Goal: Transaction & Acquisition: Purchase product/service

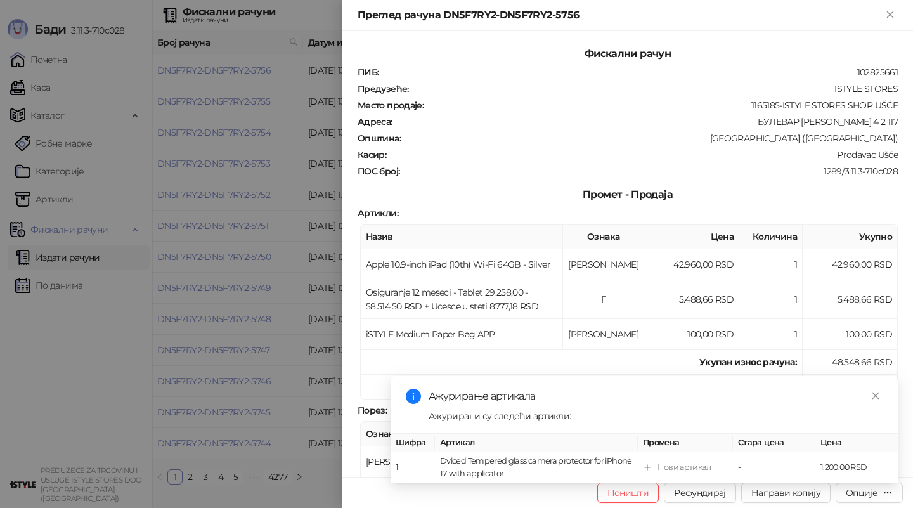
click at [899, 13] on div "Преглед рачуна DN5F7RY2-DN5F7RY2-5756" at bounding box center [627, 15] width 571 height 31
click at [895, 13] on icon "Close" at bounding box center [890, 14] width 11 height 11
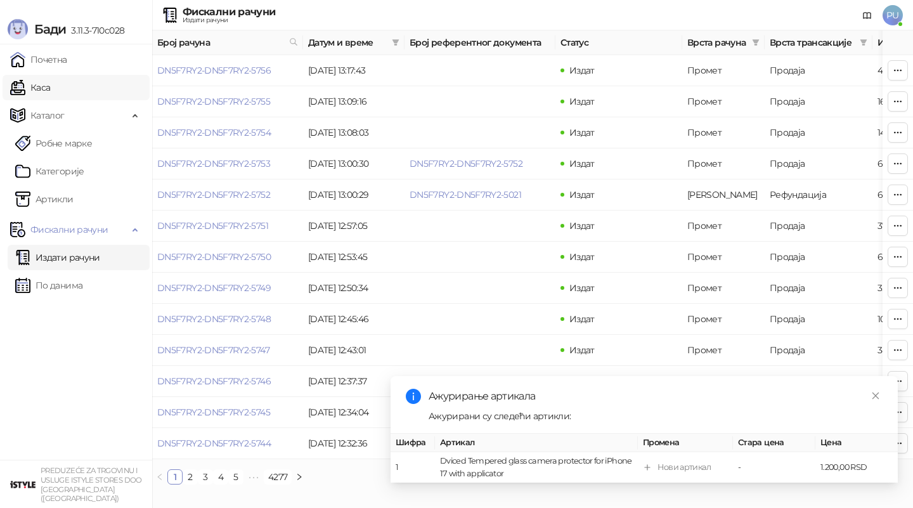
click at [46, 79] on link "Каса" at bounding box center [30, 87] width 40 height 25
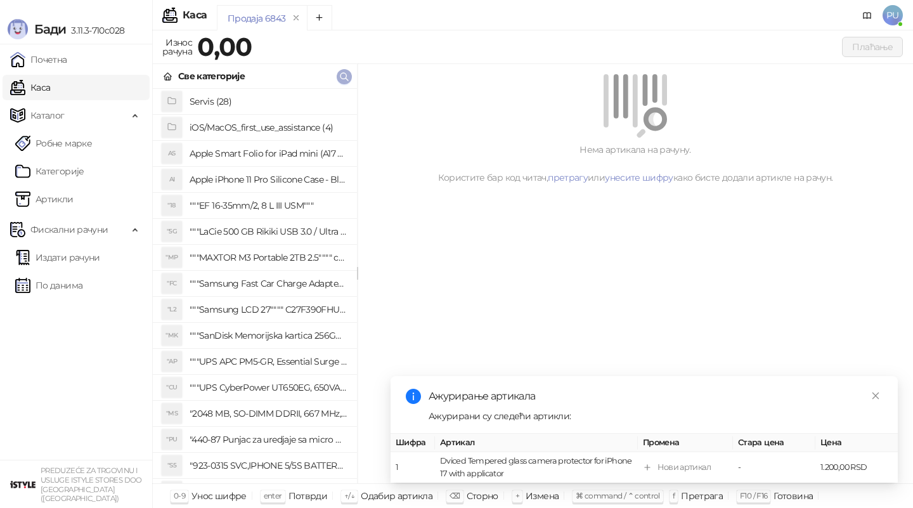
click at [344, 82] on span "button" at bounding box center [344, 76] width 10 height 12
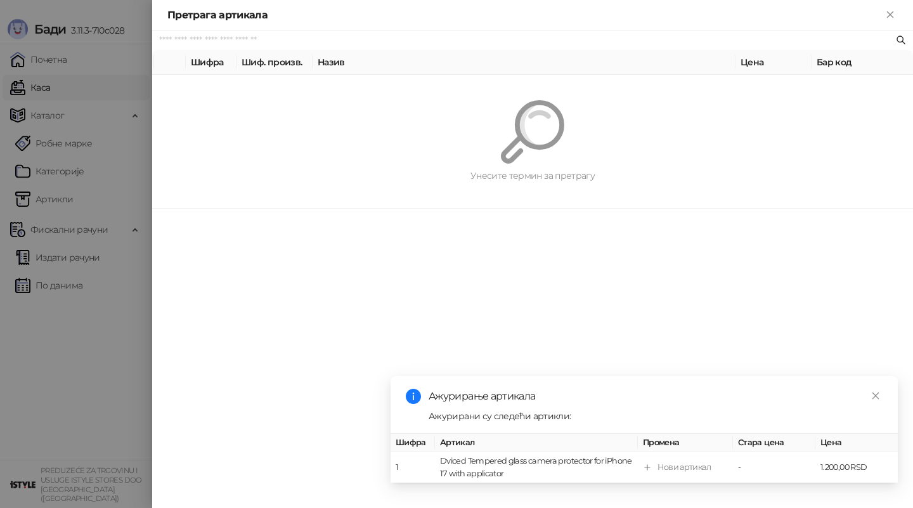
paste input "*********"
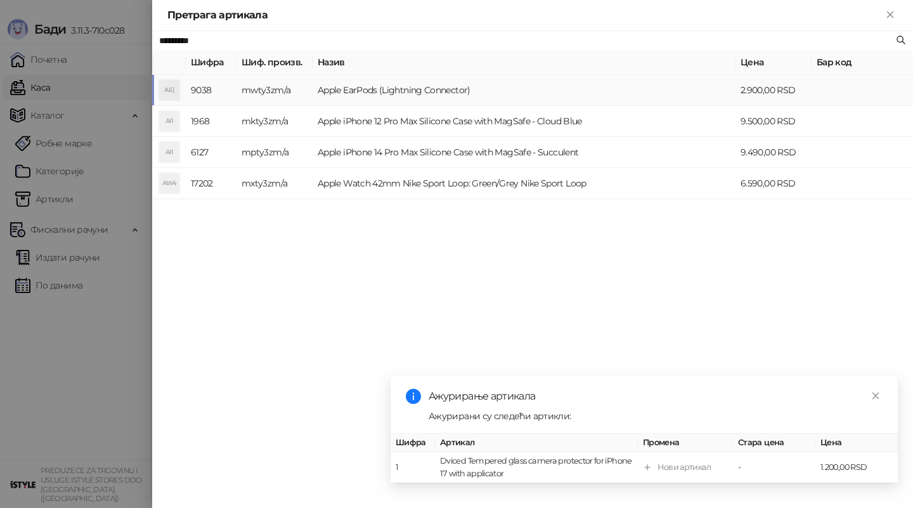
type input "*********"
click at [373, 96] on td "Apple EarPods (Lightning Connector)" at bounding box center [524, 90] width 423 height 31
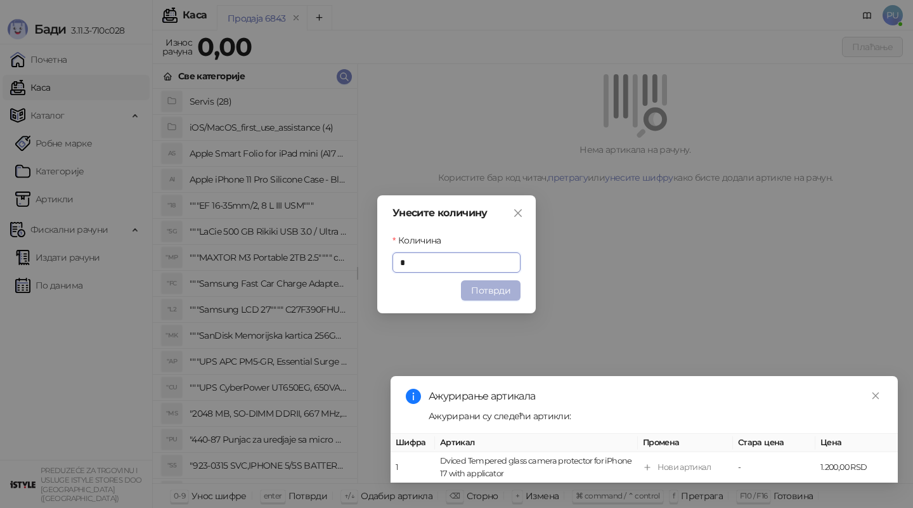
click at [482, 285] on button "Потврди" at bounding box center [491, 290] width 60 height 20
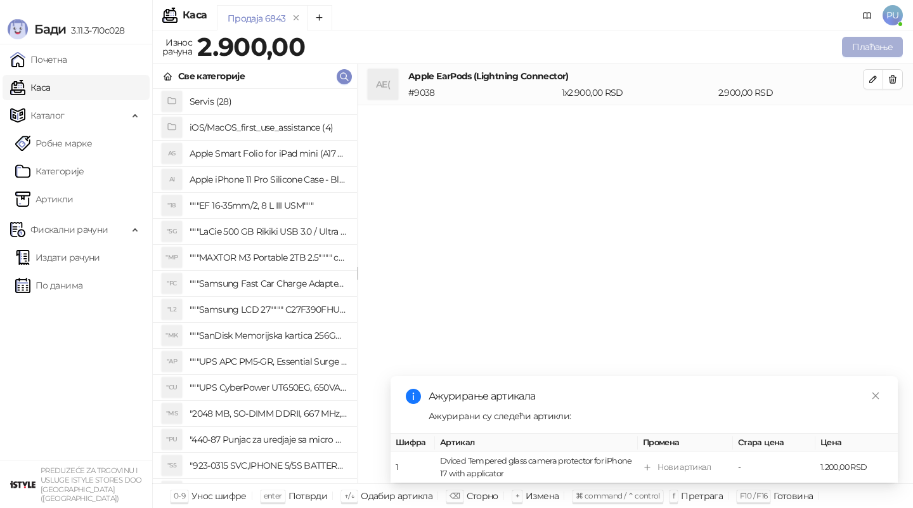
click at [859, 50] on button "Плаћање" at bounding box center [872, 47] width 61 height 20
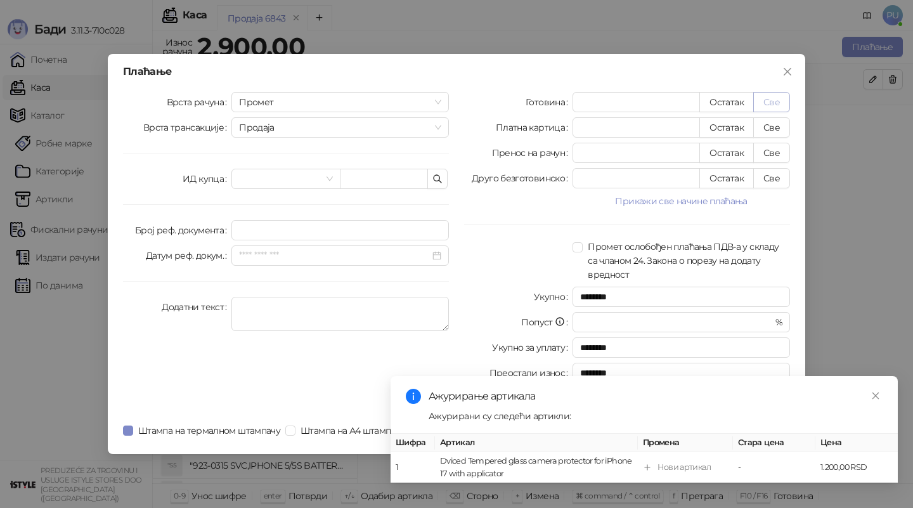
click at [768, 104] on button "Све" at bounding box center [771, 102] width 37 height 20
type input "****"
click at [874, 392] on icon "close" at bounding box center [875, 395] width 9 height 9
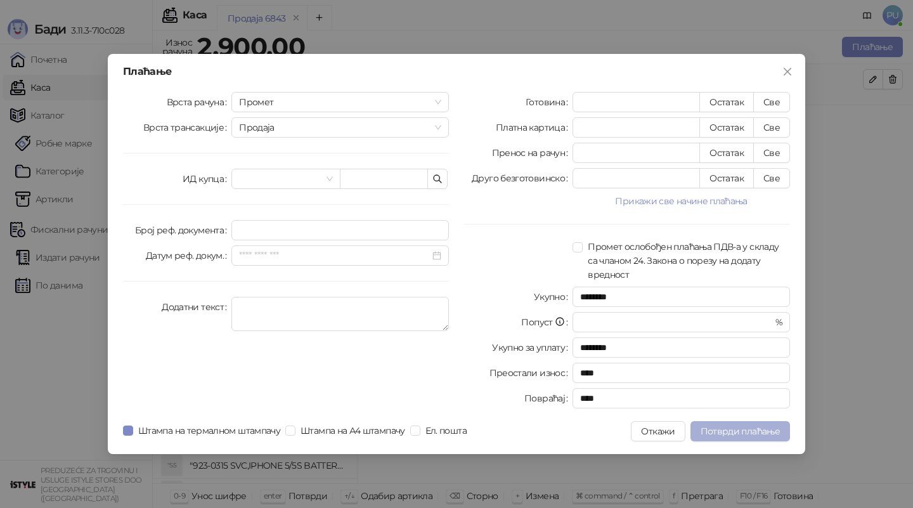
click at [715, 429] on span "Потврди плаћање" at bounding box center [740, 430] width 79 height 11
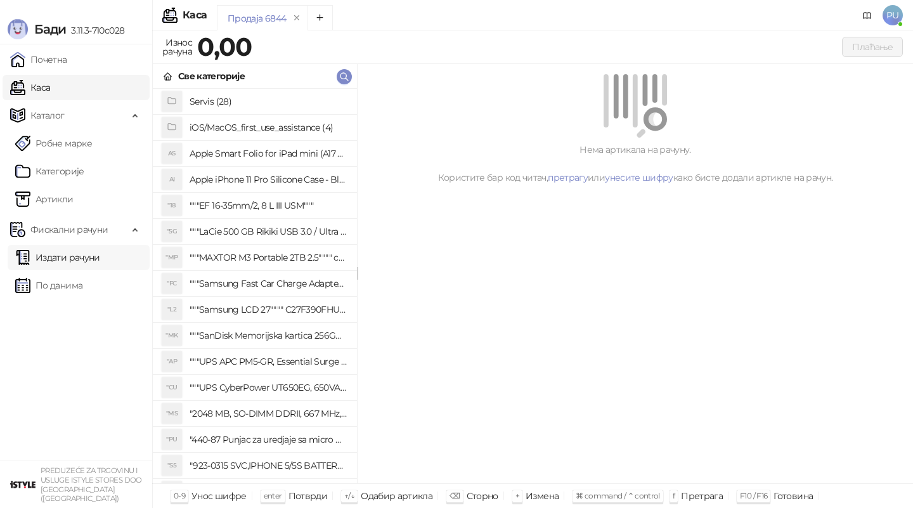
click at [59, 259] on link "Издати рачуни" at bounding box center [57, 257] width 85 height 25
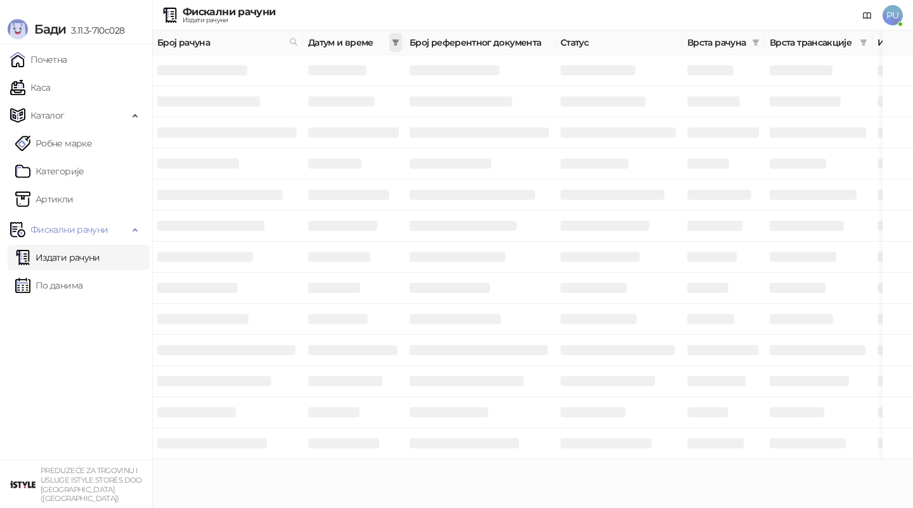
click at [395, 41] on icon "filter" at bounding box center [395, 42] width 7 height 6
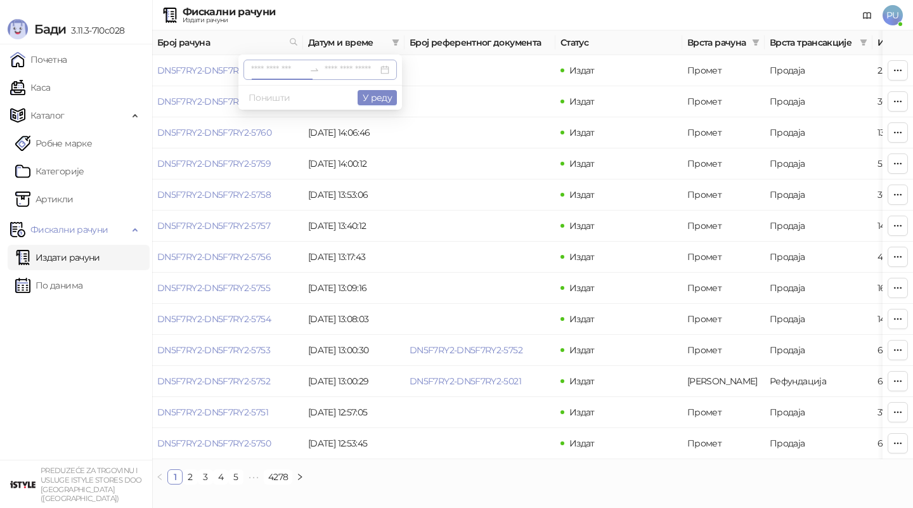
click at [264, 70] on input at bounding box center [277, 70] width 53 height 14
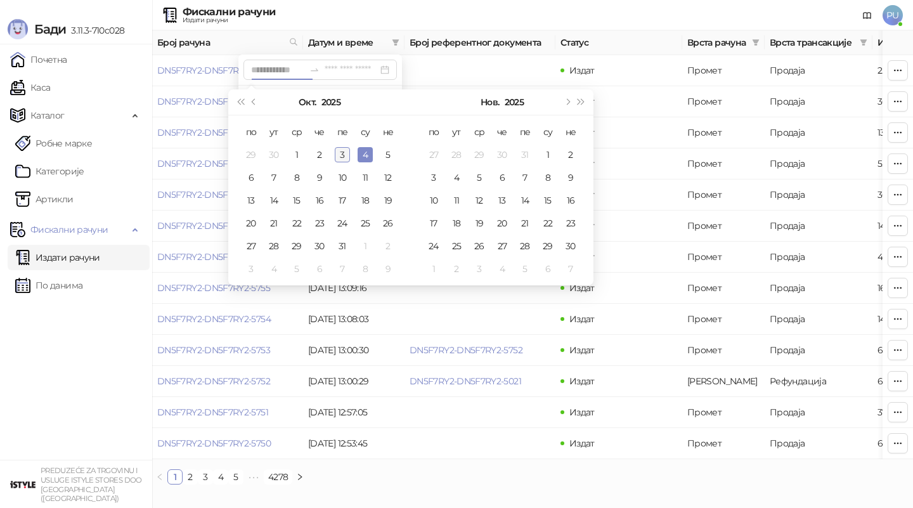
type input "**********"
click at [342, 158] on div "3" at bounding box center [342, 154] width 15 height 15
type input "**********"
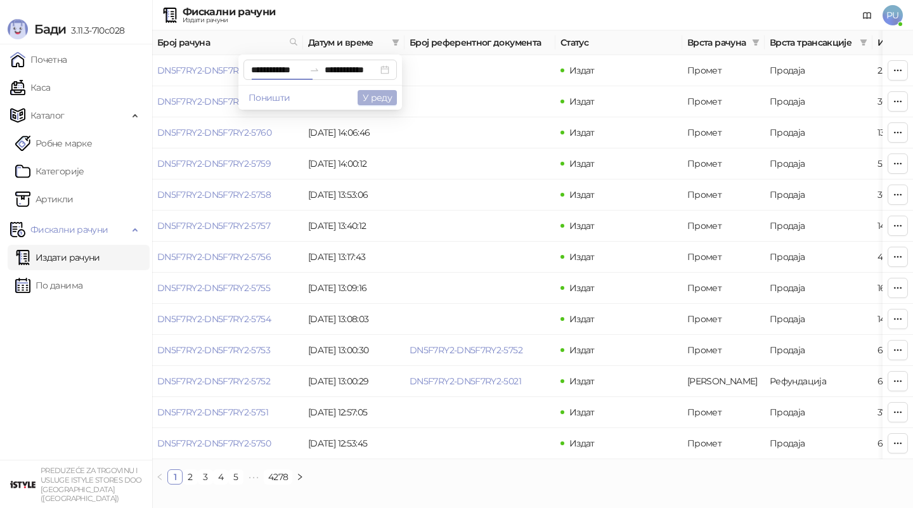
click at [378, 93] on button "У реду" at bounding box center [377, 97] width 39 height 15
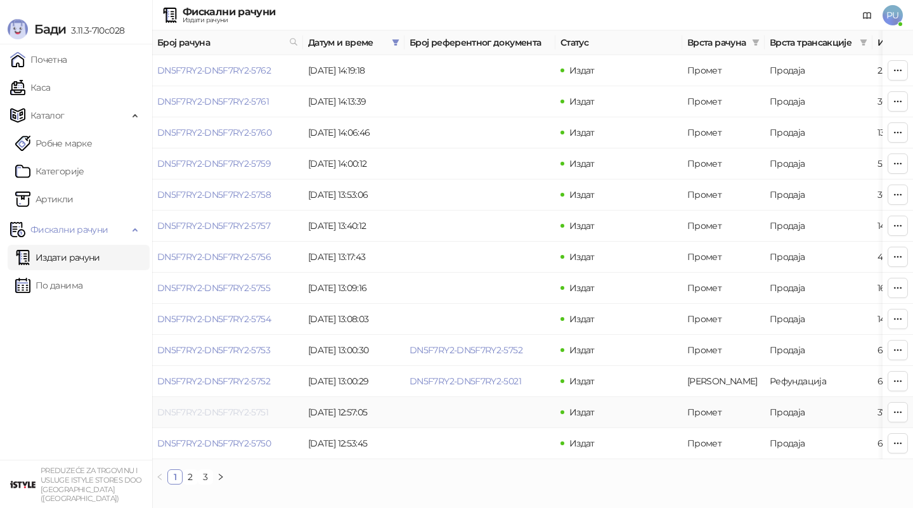
click at [221, 410] on link "DN5F7RY2-DN5F7RY2-5751" at bounding box center [212, 411] width 111 height 11
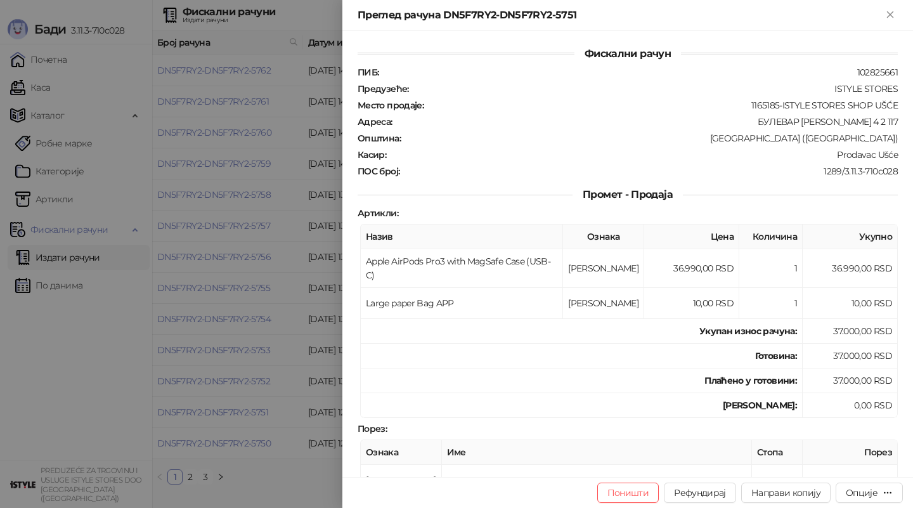
click at [274, 305] on div at bounding box center [456, 254] width 913 height 508
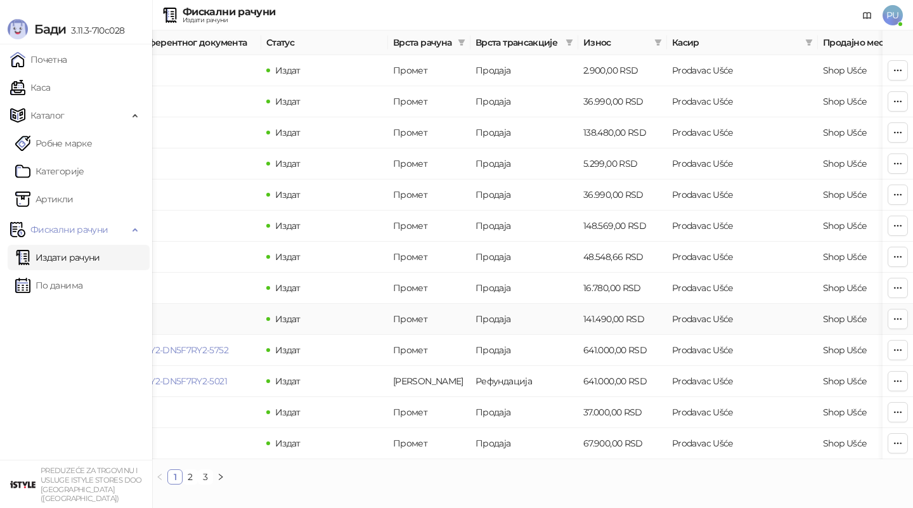
scroll to position [0, 380]
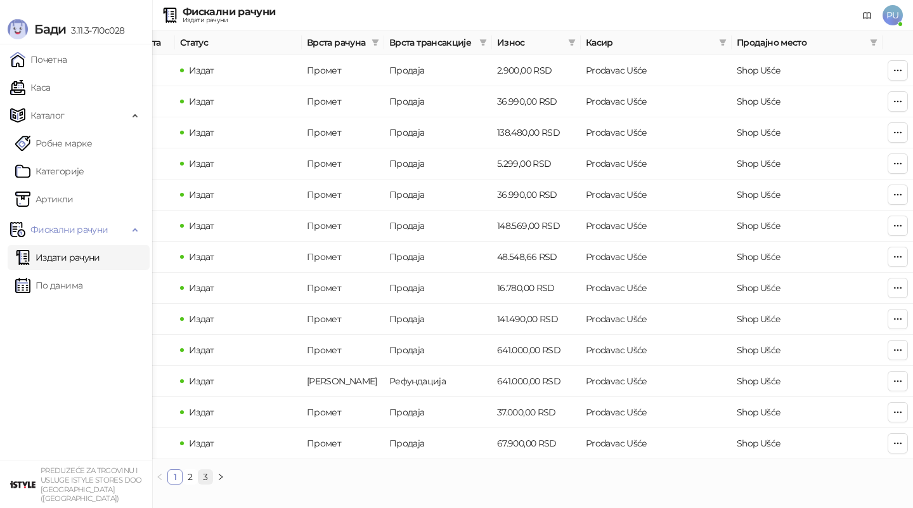
click at [205, 480] on link "3" at bounding box center [205, 477] width 14 height 14
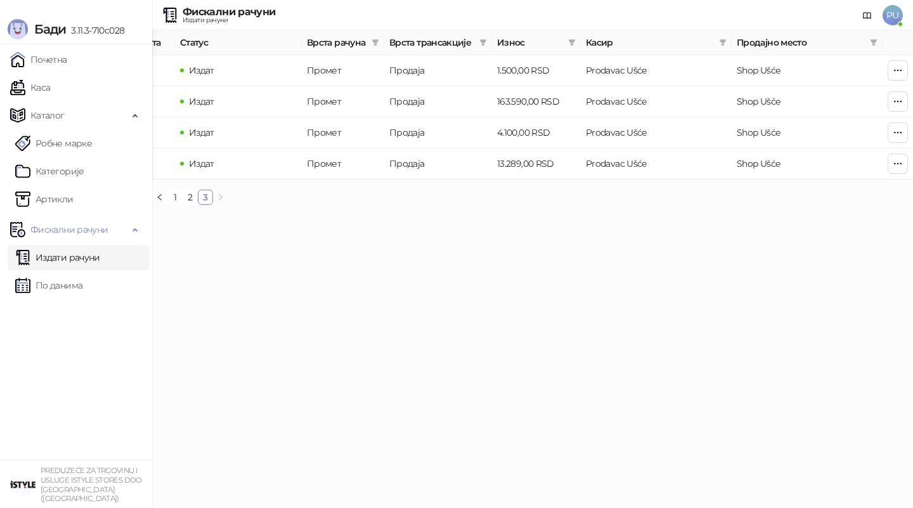
click at [89, 263] on link "Издати рачуни" at bounding box center [57, 257] width 85 height 25
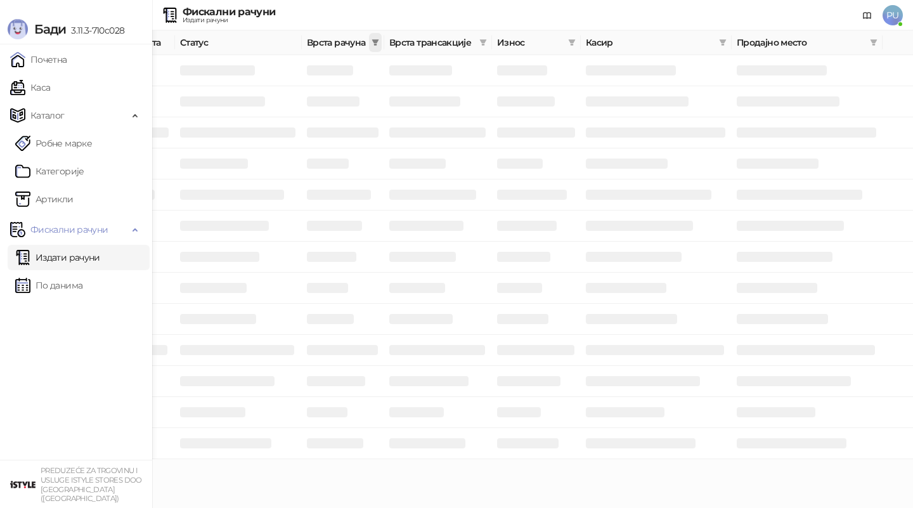
click at [373, 35] on span at bounding box center [375, 42] width 13 height 19
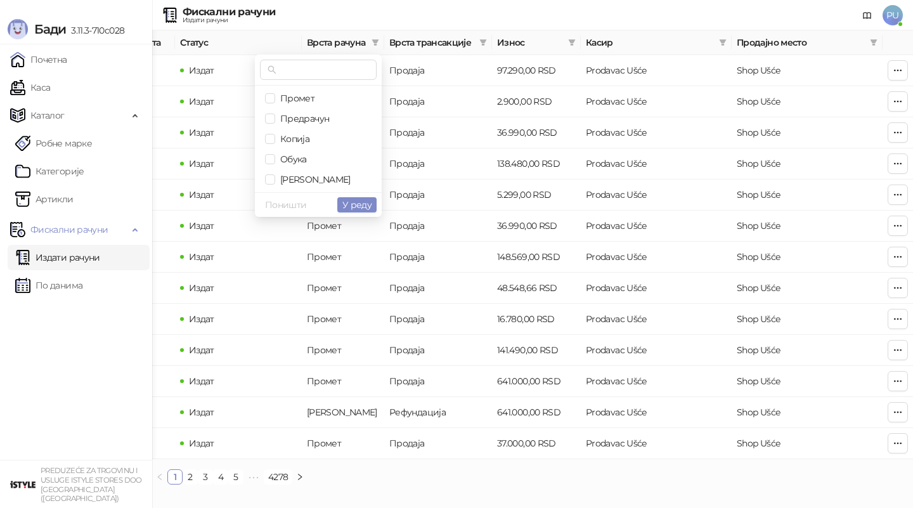
click at [85, 259] on link "Издати рачуни" at bounding box center [57, 257] width 85 height 25
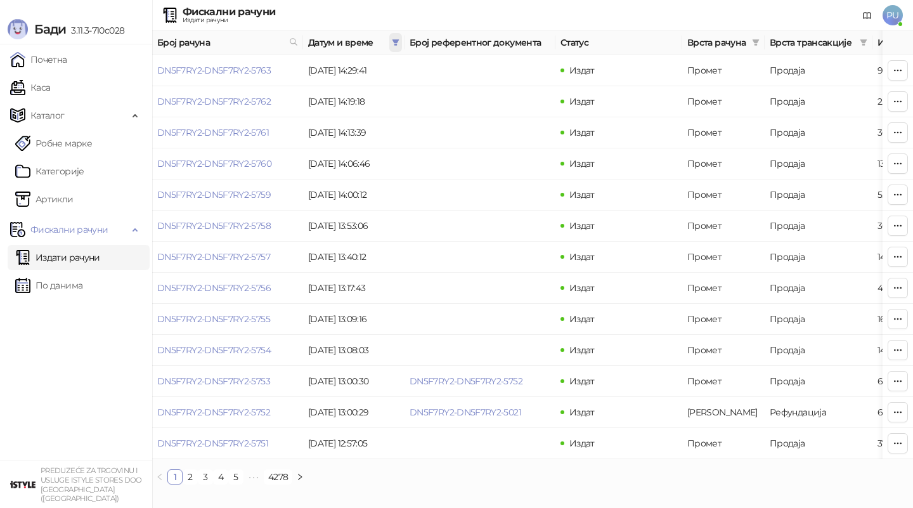
click at [392, 45] on icon "filter" at bounding box center [396, 43] width 8 height 8
click at [384, 101] on button "У реду" at bounding box center [377, 97] width 39 height 15
click at [390, 47] on span at bounding box center [395, 42] width 13 height 19
click at [368, 96] on button "У реду" at bounding box center [377, 97] width 39 height 15
click at [41, 96] on link "Каса" at bounding box center [30, 87] width 40 height 25
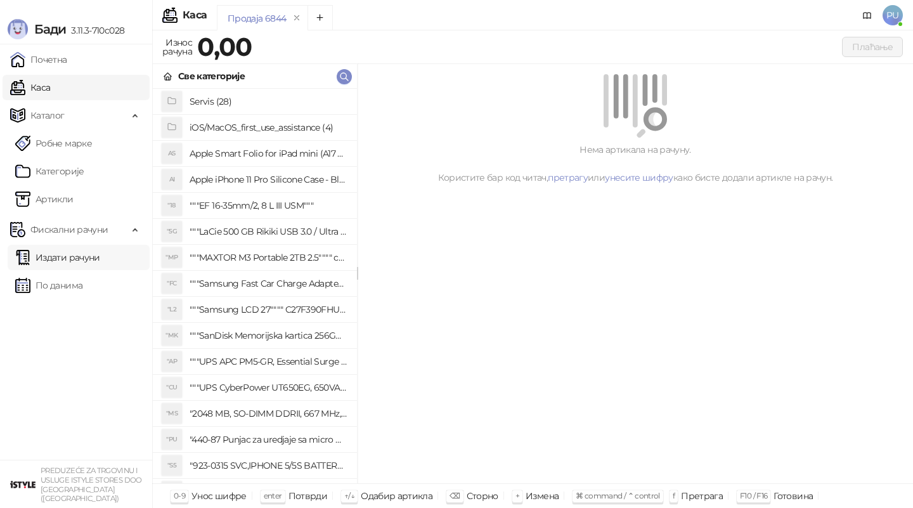
click at [87, 260] on link "Издати рачуни" at bounding box center [57, 257] width 85 height 25
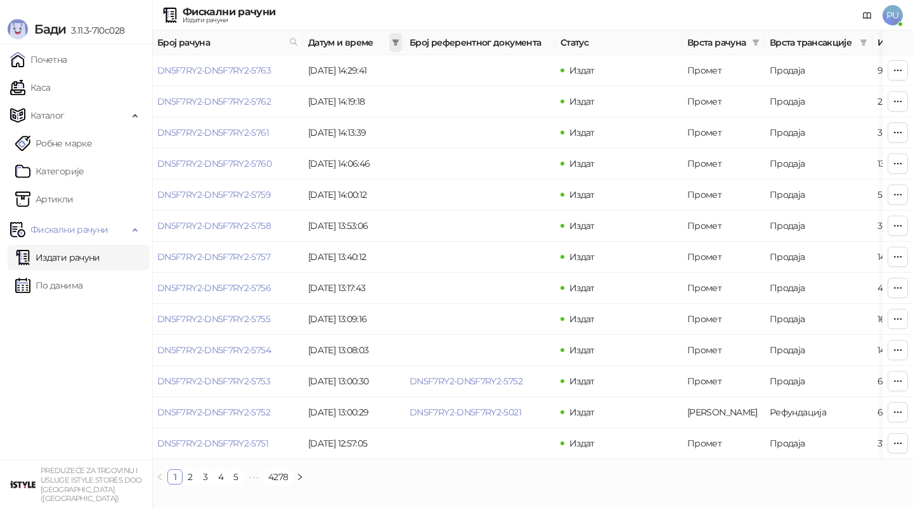
click at [396, 43] on icon "filter" at bounding box center [396, 43] width 8 height 8
click at [256, 74] on input at bounding box center [277, 70] width 53 height 14
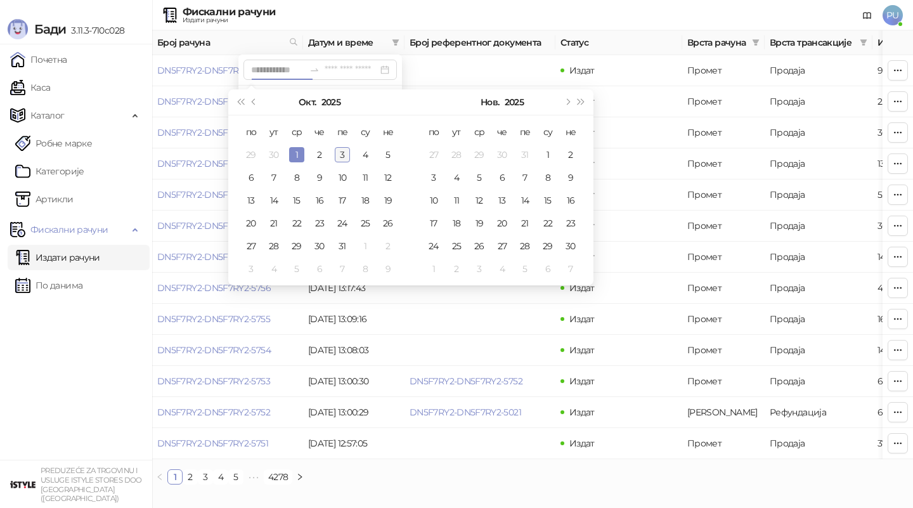
type input "**********"
click at [340, 156] on div "3" at bounding box center [342, 154] width 15 height 15
type input "**********"
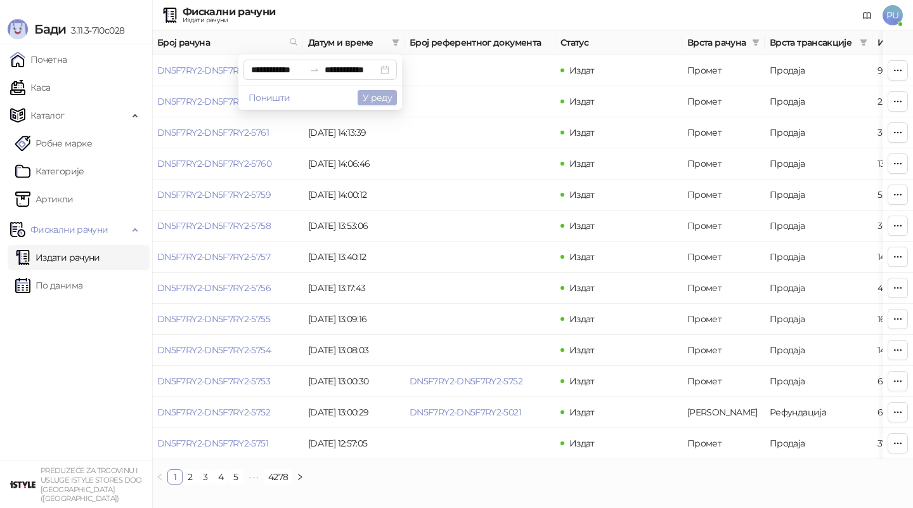
click at [373, 94] on button "У реду" at bounding box center [377, 97] width 39 height 15
click at [207, 483] on link "3" at bounding box center [205, 477] width 14 height 14
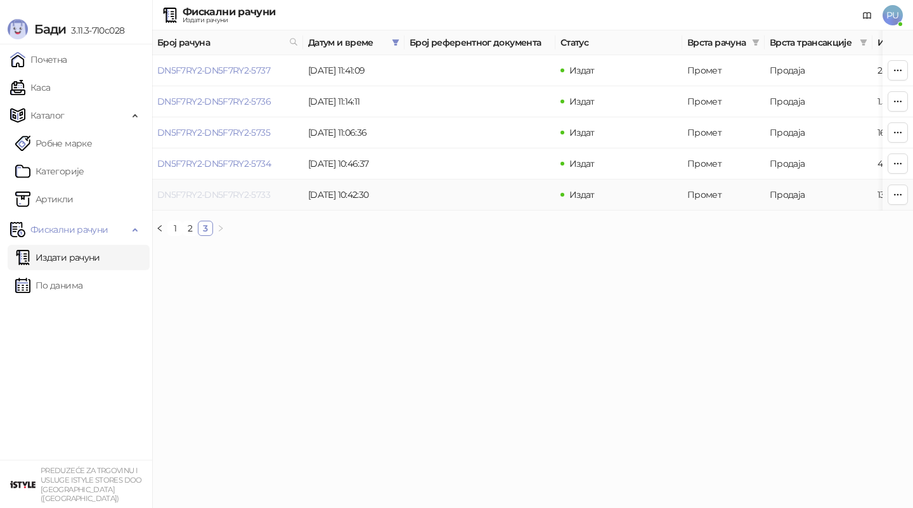
click at [207, 192] on link "DN5F7RY2-DN5F7RY2-5733" at bounding box center [213, 194] width 113 height 11
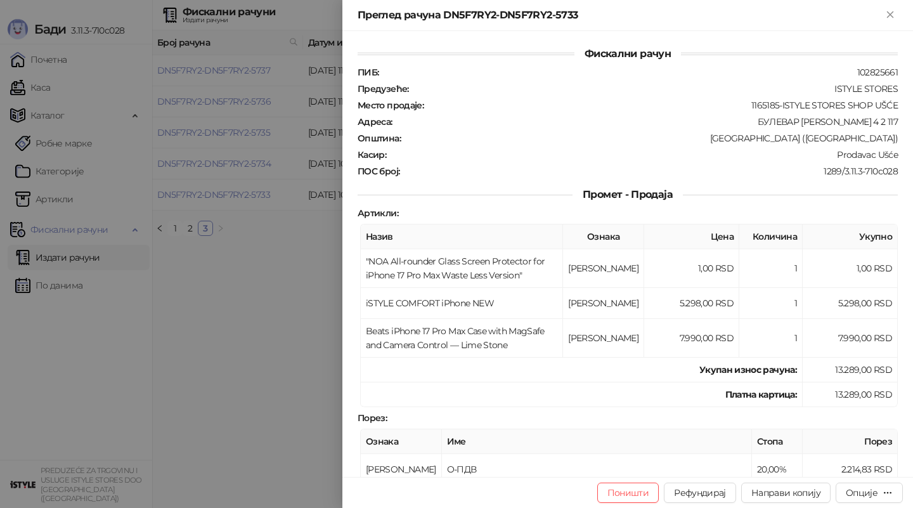
click at [236, 291] on div at bounding box center [456, 254] width 913 height 508
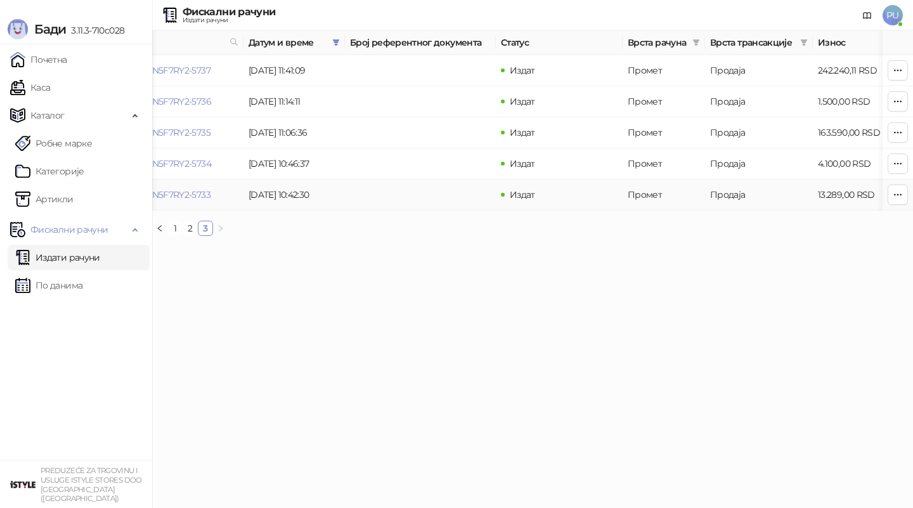
scroll to position [0, 60]
click at [200, 164] on link "DN5F7RY2-DN5F7RY2-5734" at bounding box center [153, 163] width 113 height 11
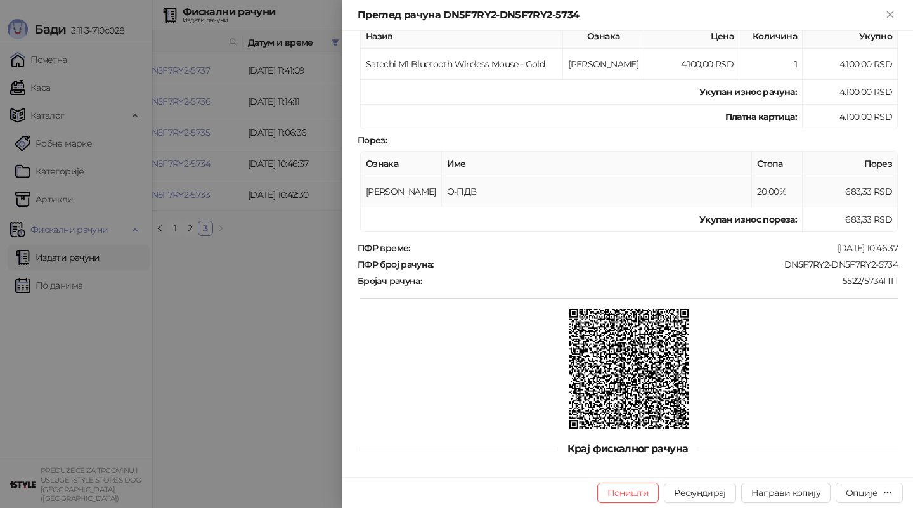
scroll to position [203, 0]
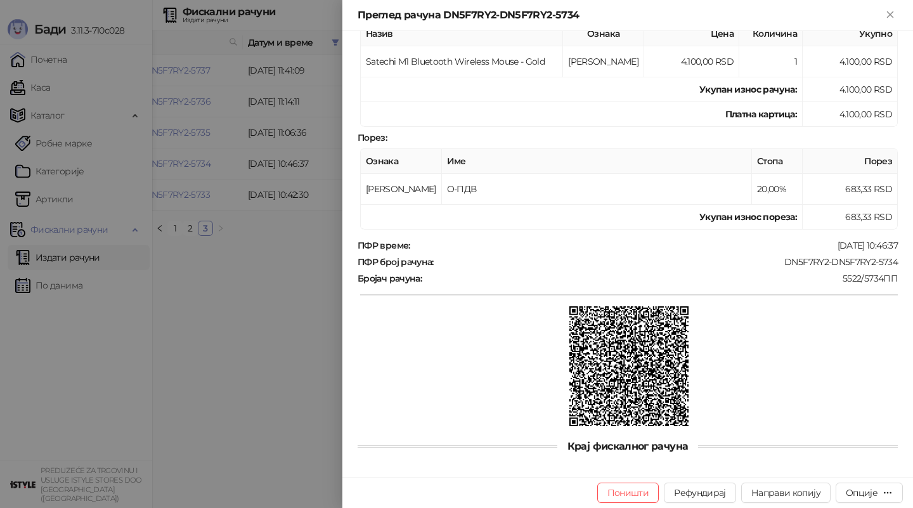
click at [243, 320] on div at bounding box center [456, 254] width 913 height 508
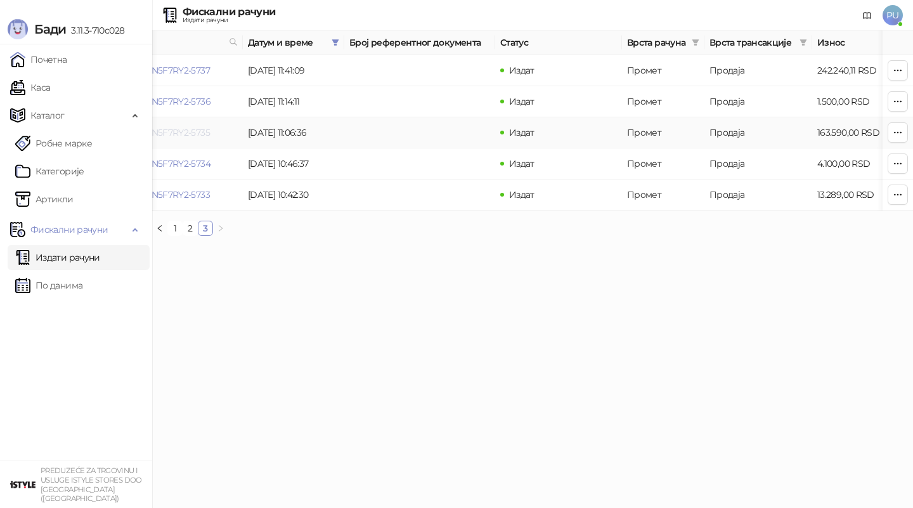
click at [184, 130] on link "DN5F7RY2-DN5F7RY2-5735" at bounding box center [153, 132] width 113 height 11
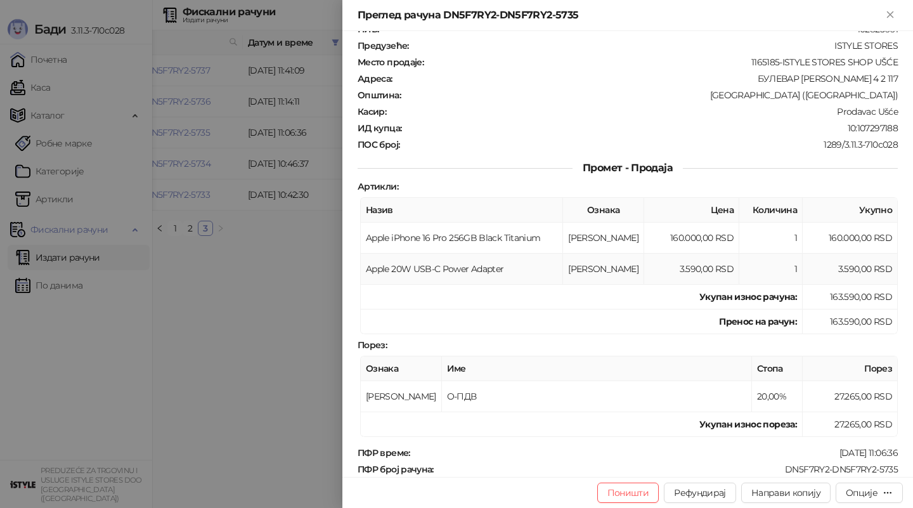
scroll to position [60, 0]
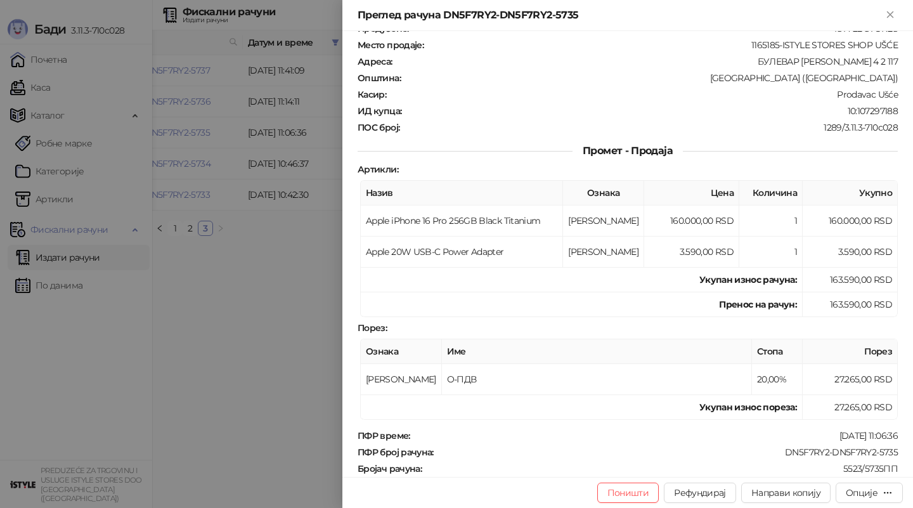
click at [234, 351] on div at bounding box center [456, 254] width 913 height 508
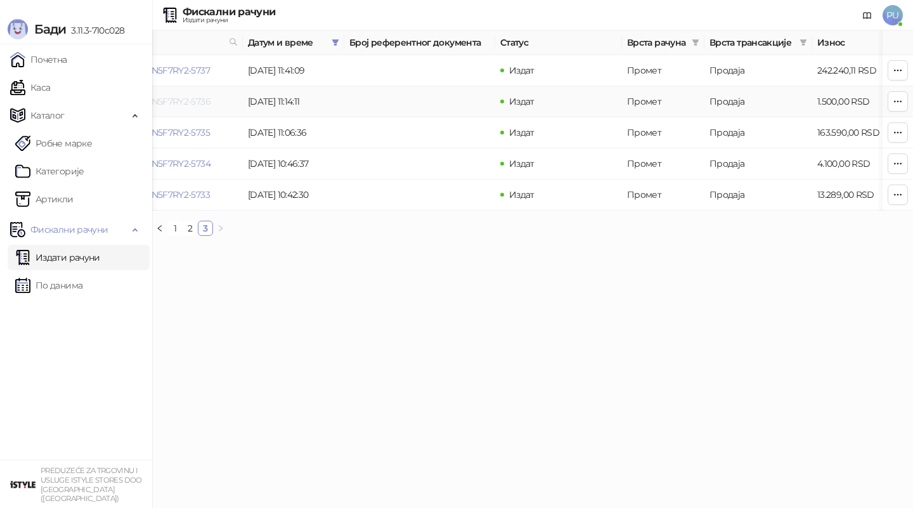
click at [183, 99] on link "DN5F7RY2-DN5F7RY2-5736" at bounding box center [153, 101] width 113 height 11
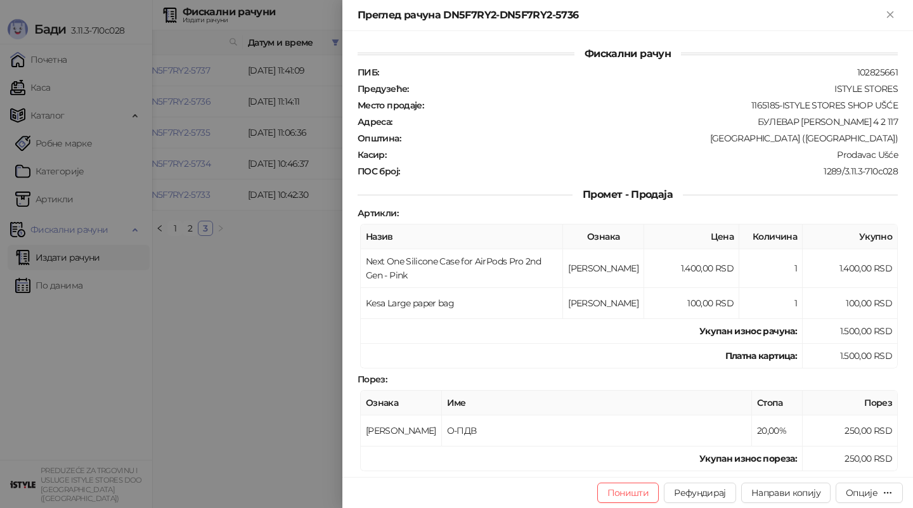
click at [205, 271] on div at bounding box center [456, 254] width 913 height 508
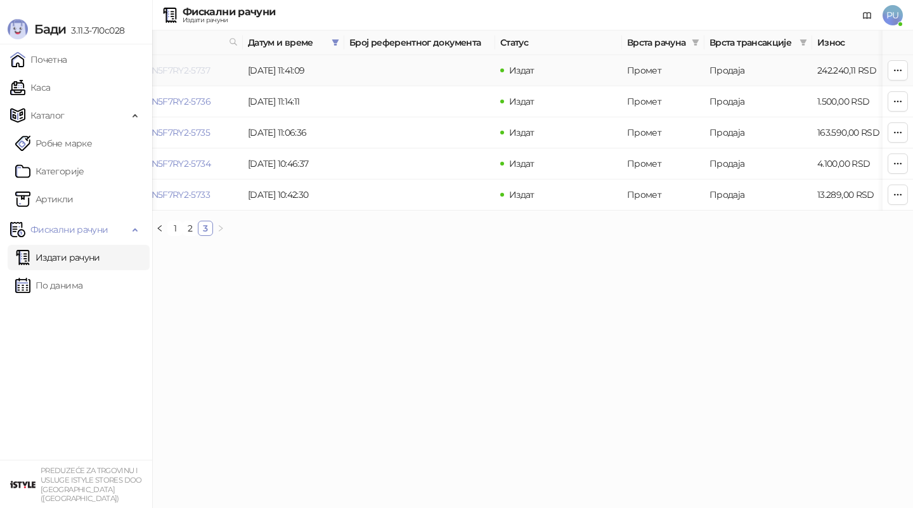
click at [197, 69] on link "DN5F7RY2-DN5F7RY2-5737" at bounding box center [153, 70] width 113 height 11
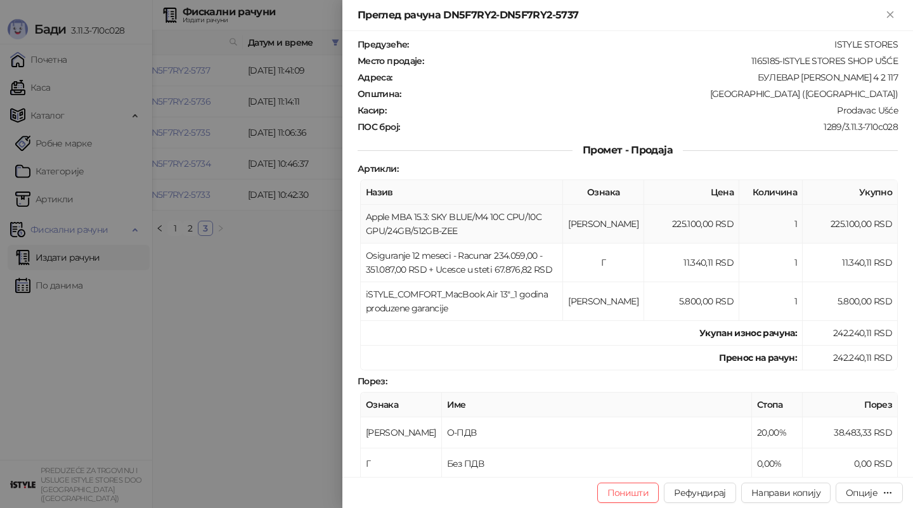
scroll to position [45, 0]
click at [244, 338] on div at bounding box center [456, 254] width 913 height 508
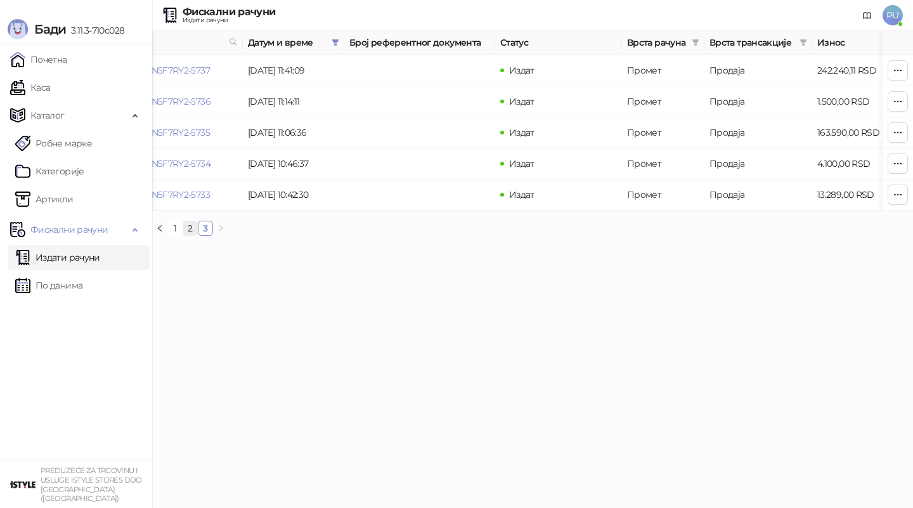
click at [188, 231] on link "2" at bounding box center [190, 228] width 14 height 14
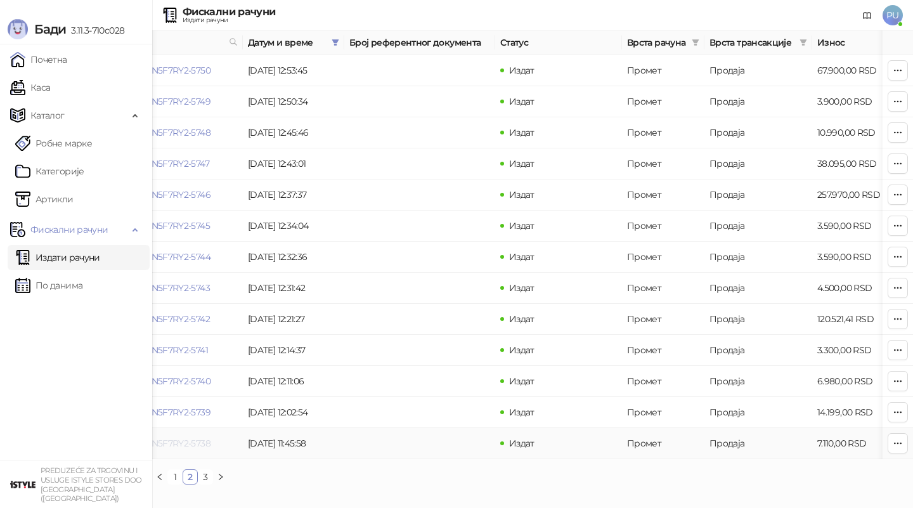
click at [198, 444] on link "DN5F7RY2-DN5F7RY2-5738" at bounding box center [153, 443] width 113 height 11
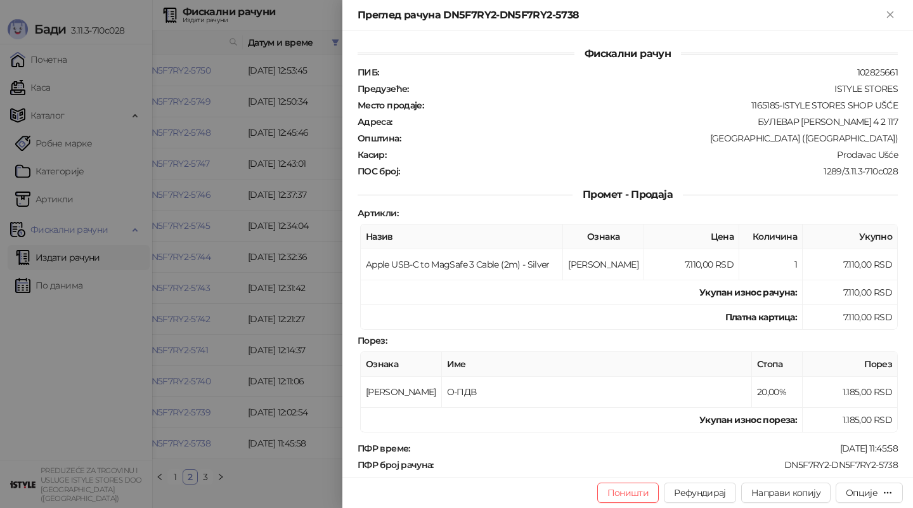
click at [301, 338] on div at bounding box center [456, 254] width 913 height 508
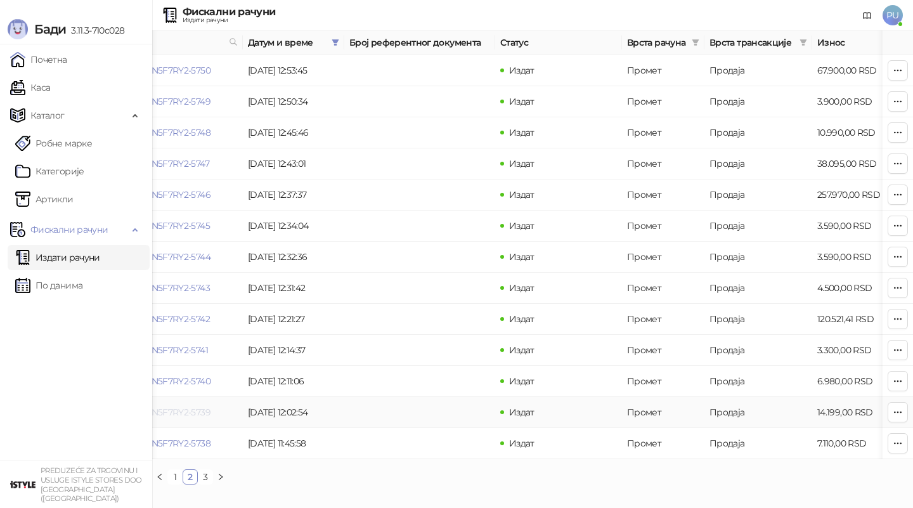
click at [190, 412] on link "DN5F7RY2-DN5F7RY2-5739" at bounding box center [153, 411] width 113 height 11
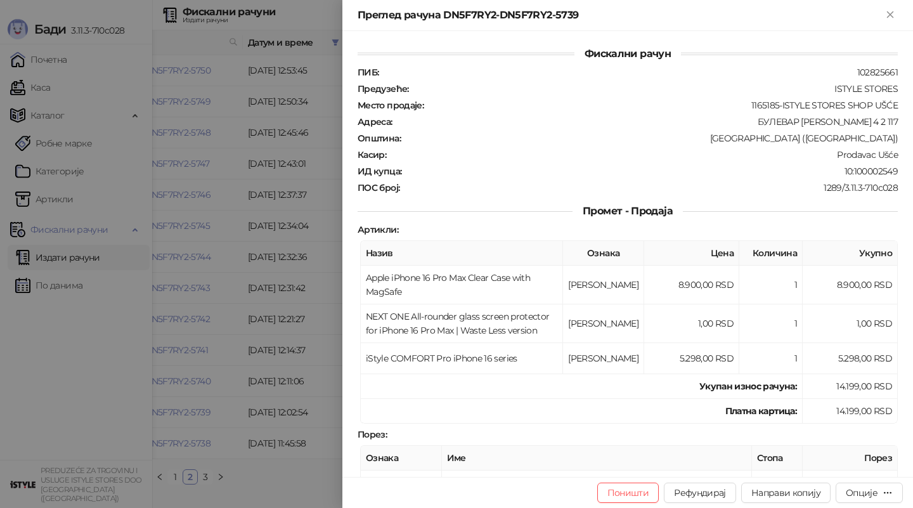
click at [304, 358] on div at bounding box center [456, 254] width 913 height 508
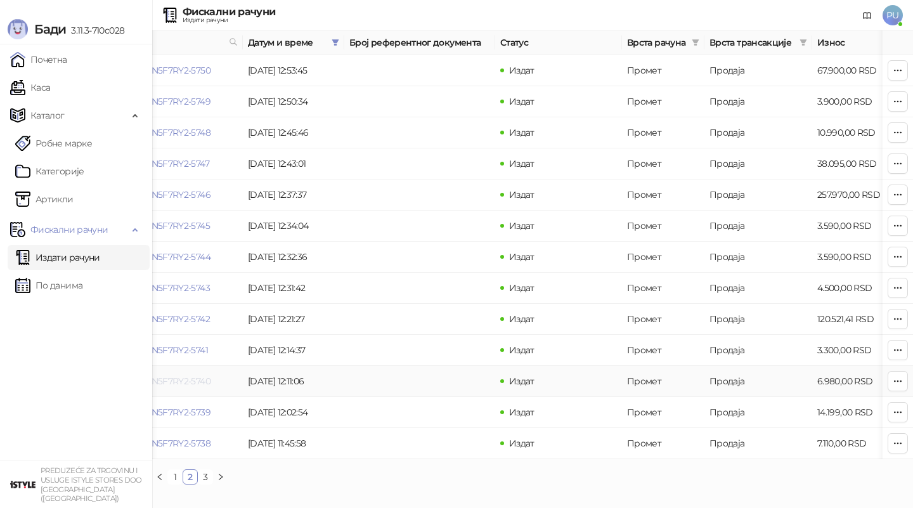
click at [200, 383] on link "DN5F7RY2-DN5F7RY2-5740" at bounding box center [153, 380] width 113 height 11
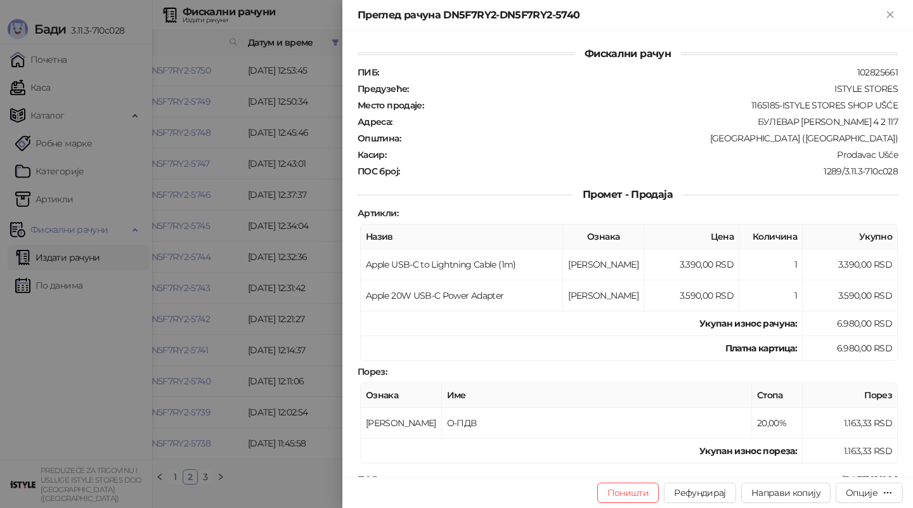
click at [268, 230] on div at bounding box center [456, 254] width 913 height 508
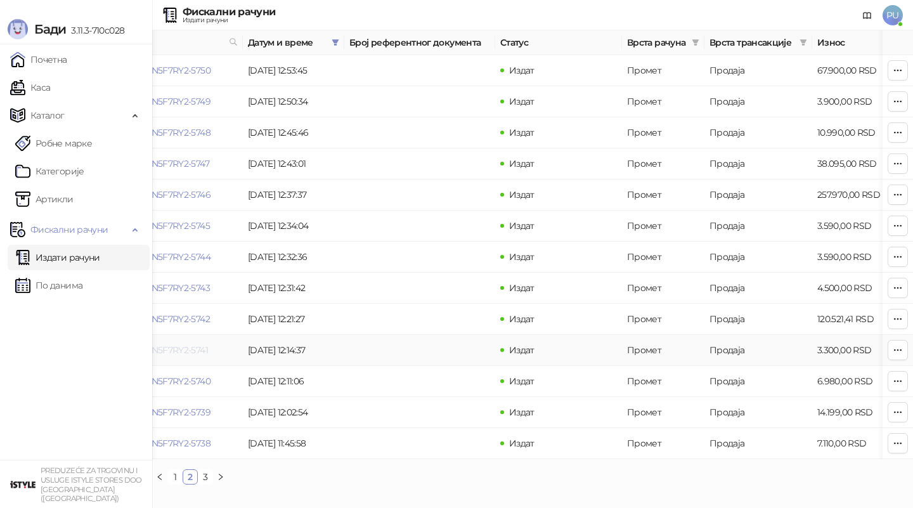
click at [190, 349] on link "DN5F7RY2-DN5F7RY2-5741" at bounding box center [152, 349] width 111 height 11
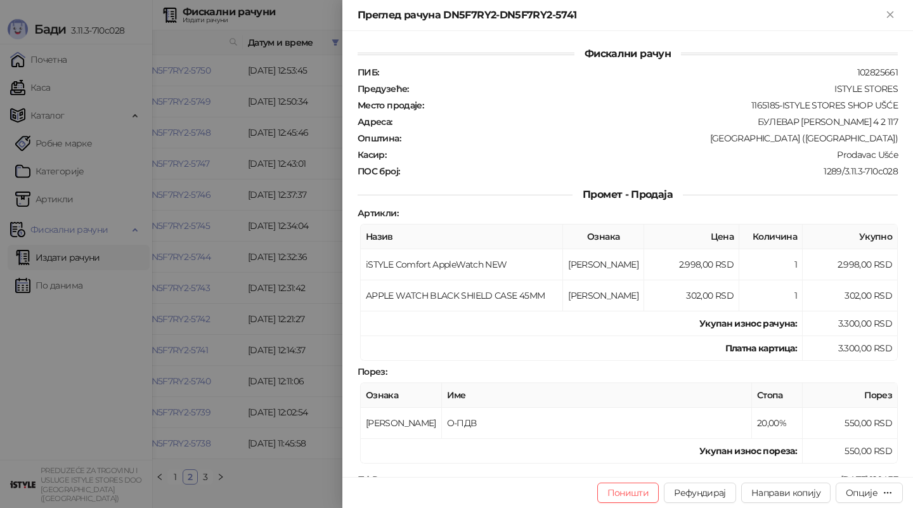
click at [171, 379] on div at bounding box center [456, 254] width 913 height 508
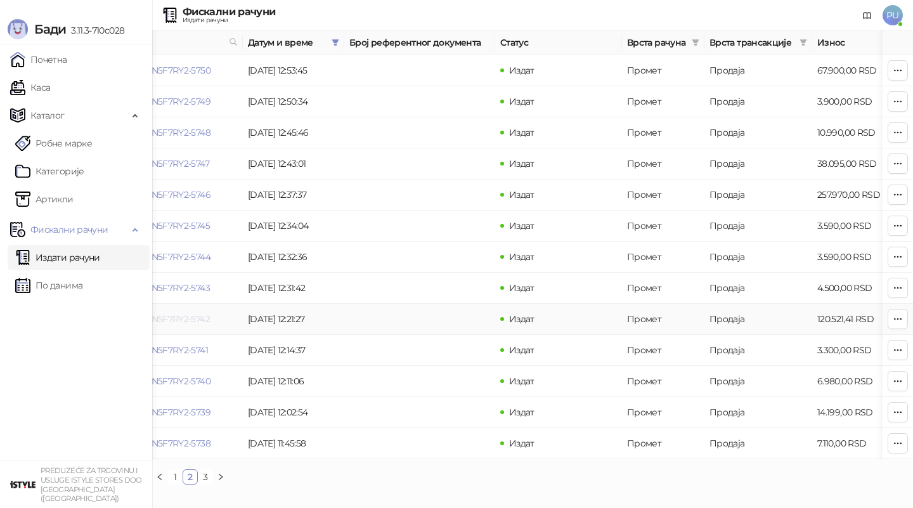
click at [181, 318] on link "DN5F7RY2-DN5F7RY2-5742" at bounding box center [153, 318] width 113 height 11
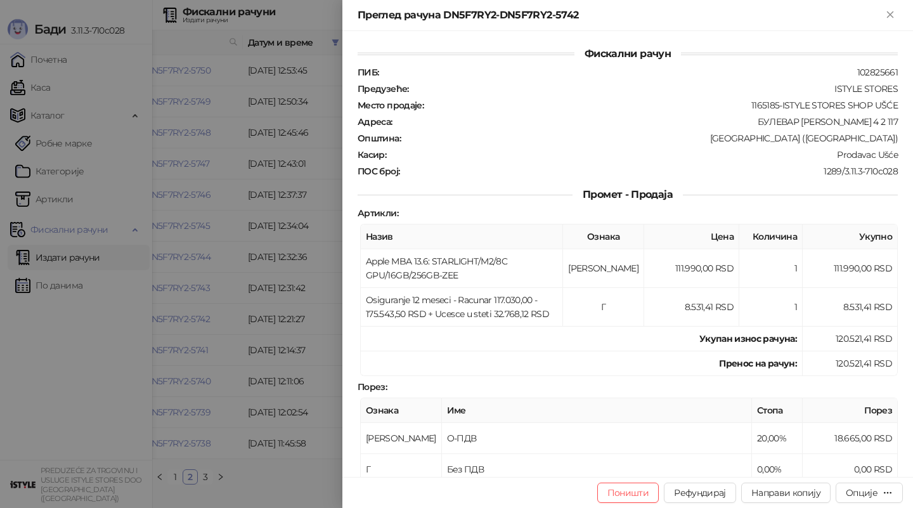
click at [245, 294] on div at bounding box center [456, 254] width 913 height 508
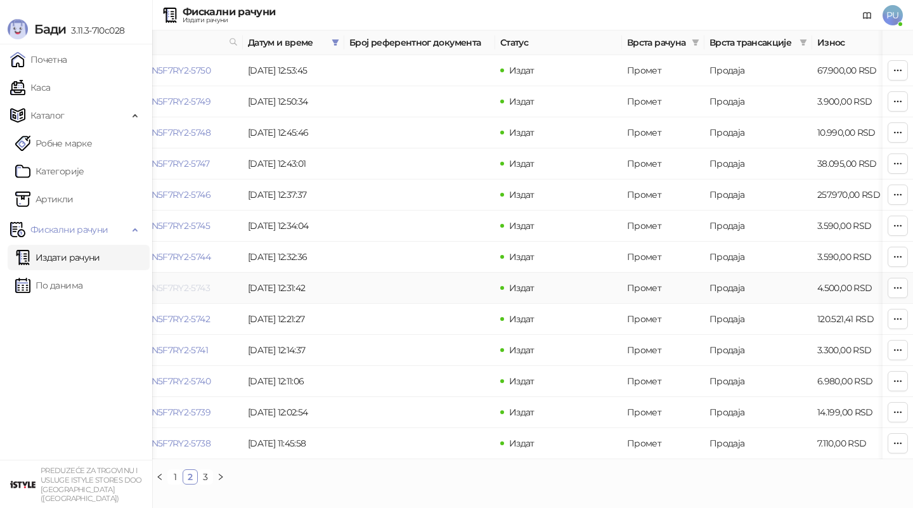
click at [195, 288] on link "DN5F7RY2-DN5F7RY2-5743" at bounding box center [153, 287] width 113 height 11
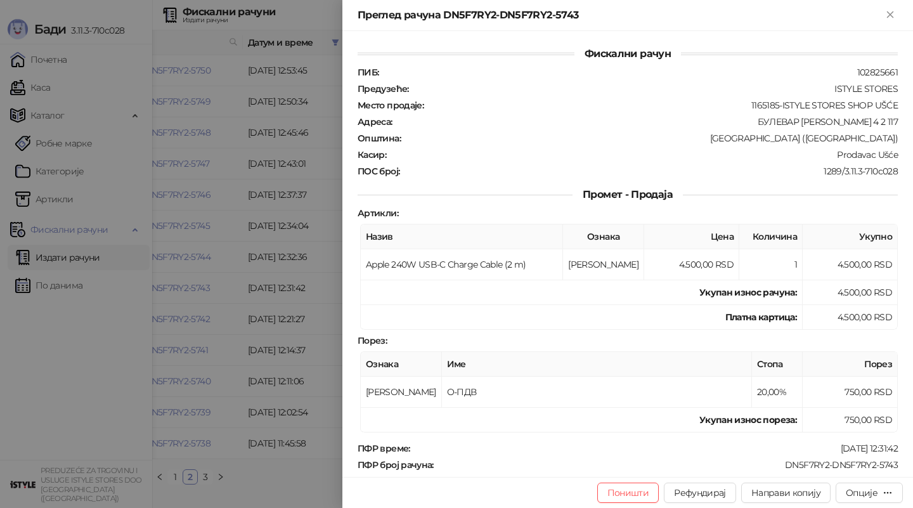
click at [209, 280] on div at bounding box center [456, 254] width 913 height 508
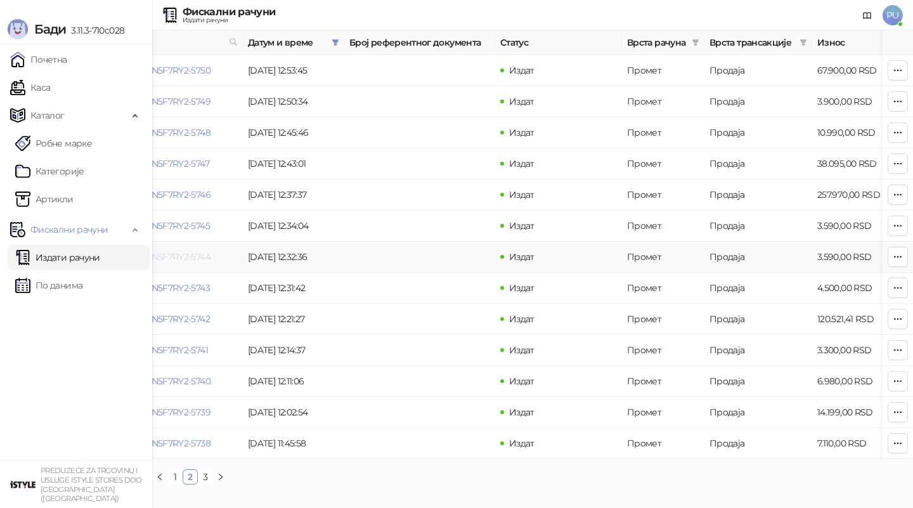
click at [196, 252] on link "DN5F7RY2-DN5F7RY2-5744" at bounding box center [153, 256] width 113 height 11
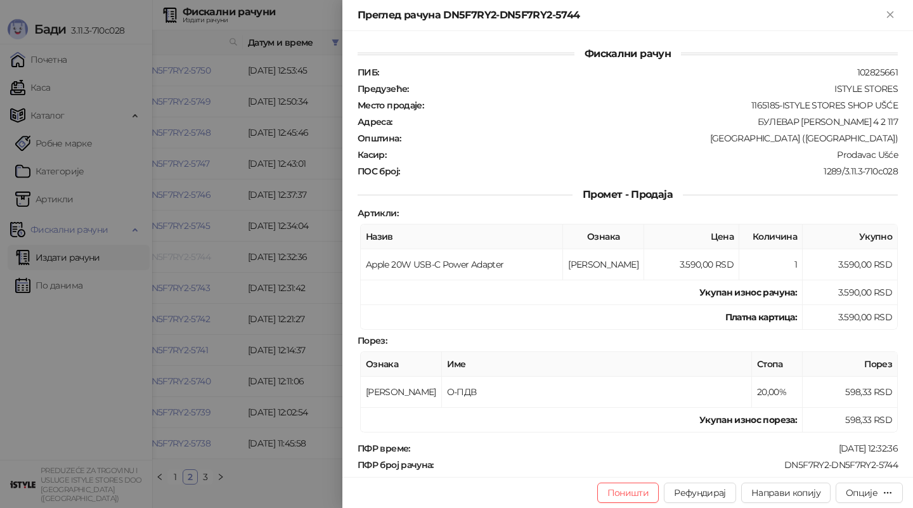
click at [196, 252] on div at bounding box center [456, 254] width 913 height 508
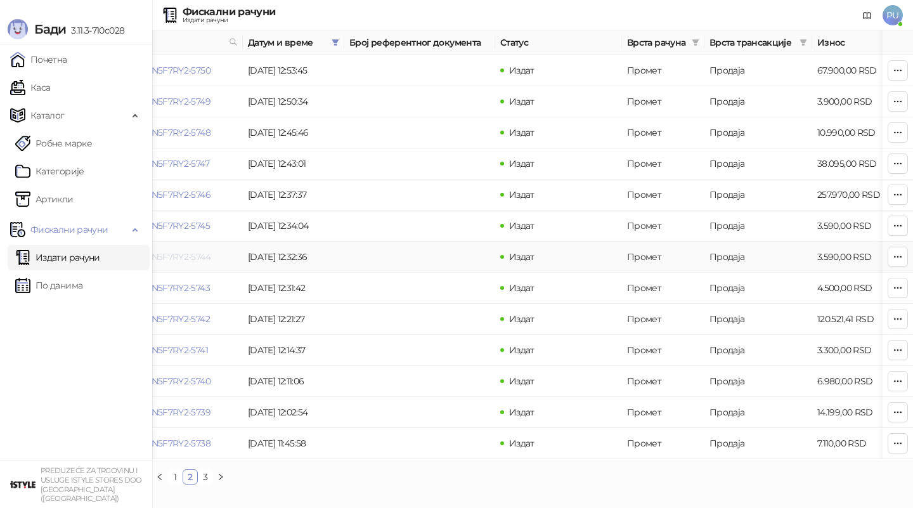
click at [196, 252] on link "DN5F7RY2-DN5F7RY2-5744" at bounding box center [153, 256] width 113 height 11
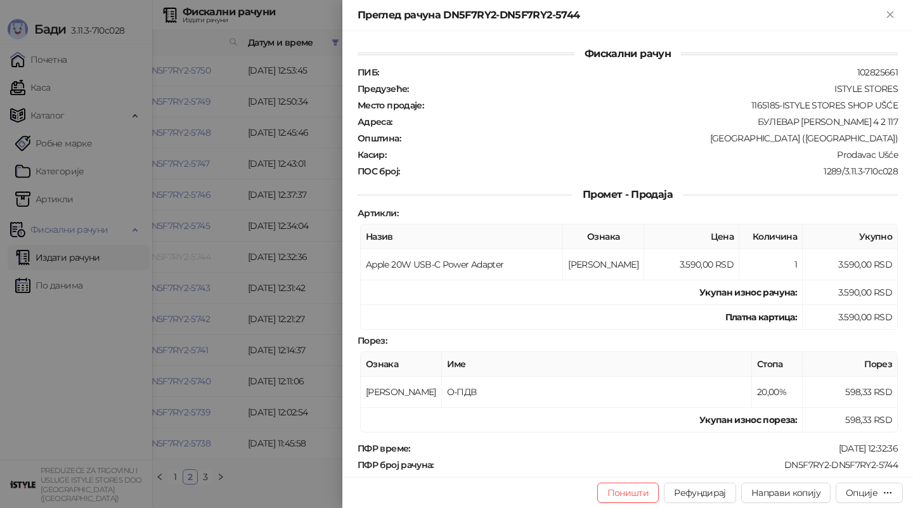
click at [196, 252] on div at bounding box center [456, 254] width 913 height 508
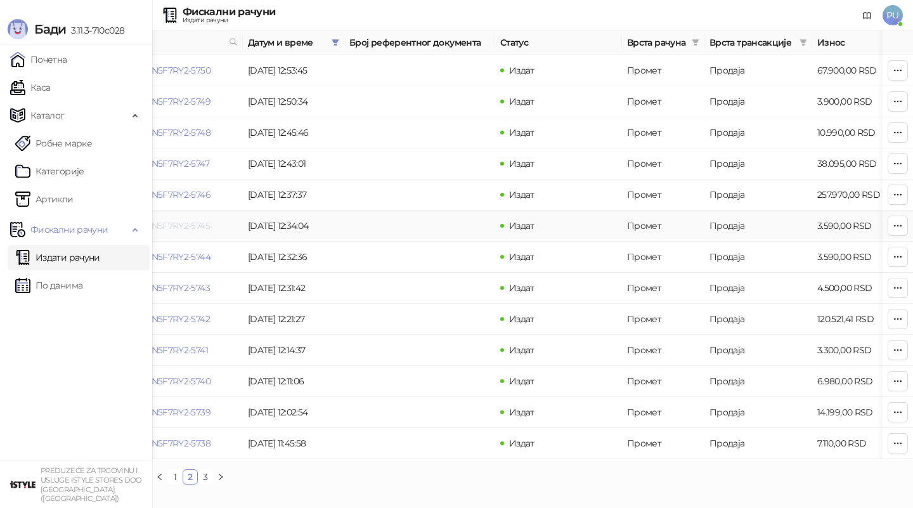
click at [193, 226] on link "DN5F7RY2-DN5F7RY2-5745" at bounding box center [153, 225] width 113 height 11
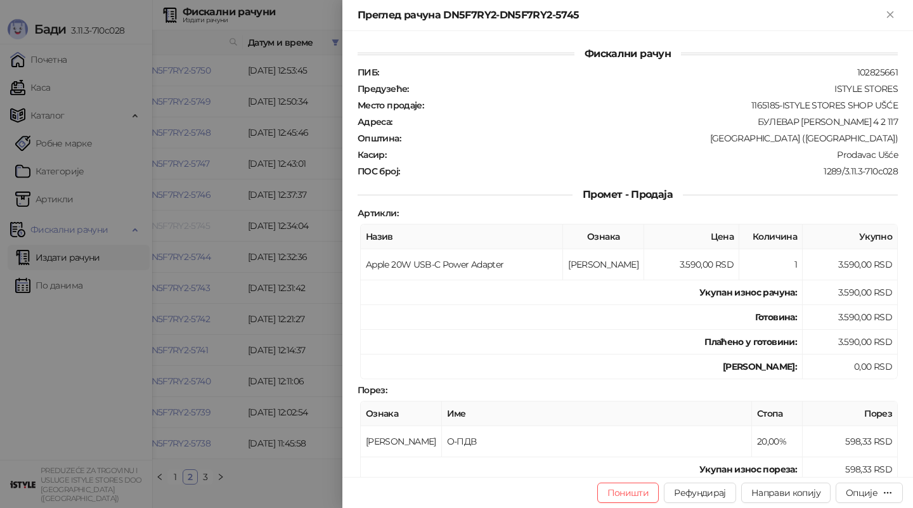
click at [193, 226] on div at bounding box center [456, 254] width 913 height 508
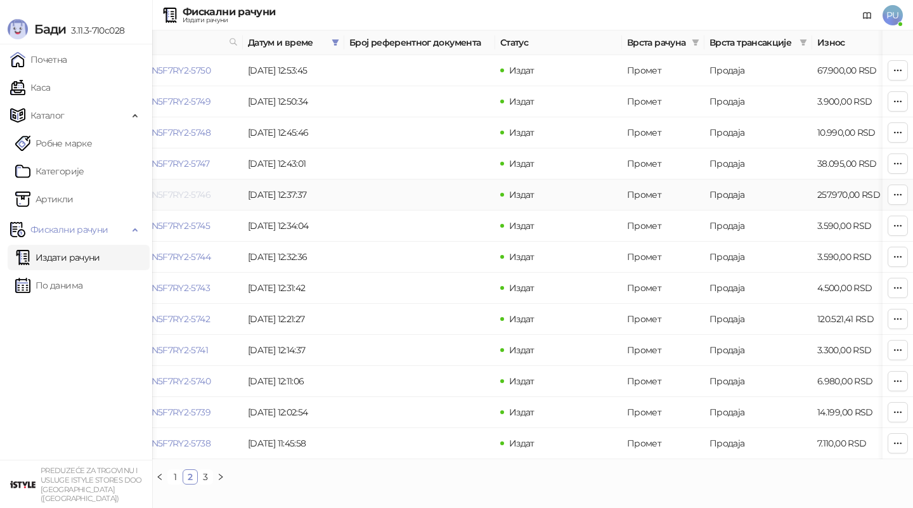
click at [186, 195] on link "DN5F7RY2-DN5F7RY2-5746" at bounding box center [153, 194] width 113 height 11
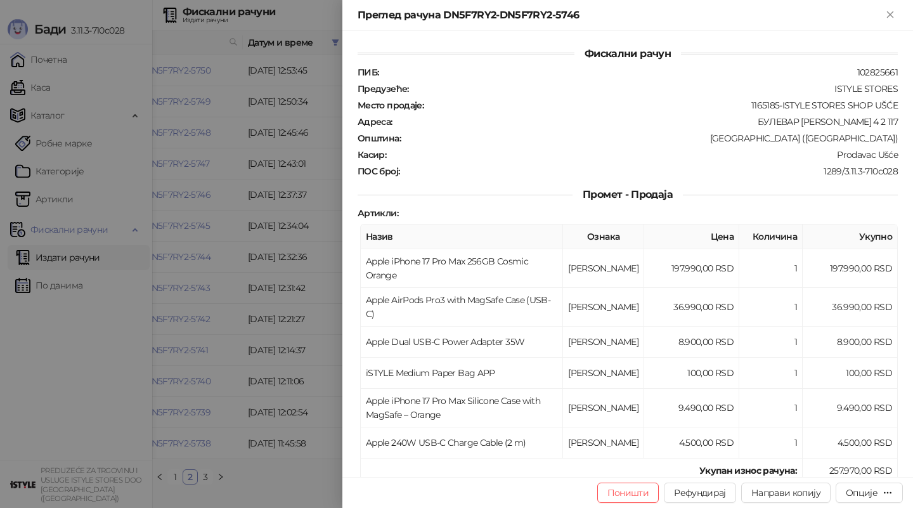
click at [200, 204] on div at bounding box center [456, 254] width 913 height 508
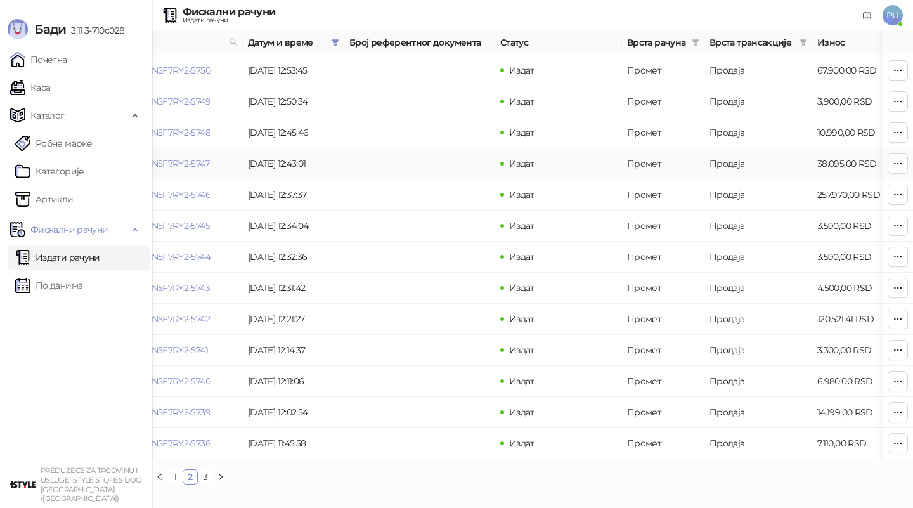
click at [191, 169] on td "DN5F7RY2-DN5F7RY2-5747" at bounding box center [167, 163] width 151 height 31
click at [188, 162] on link "DN5F7RY2-DN5F7RY2-5747" at bounding box center [153, 163] width 112 height 11
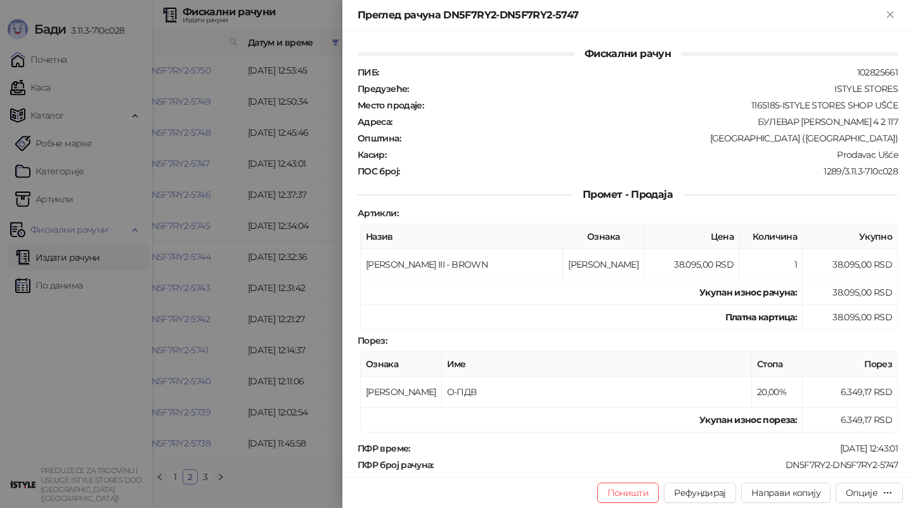
click at [232, 169] on div at bounding box center [456, 254] width 913 height 508
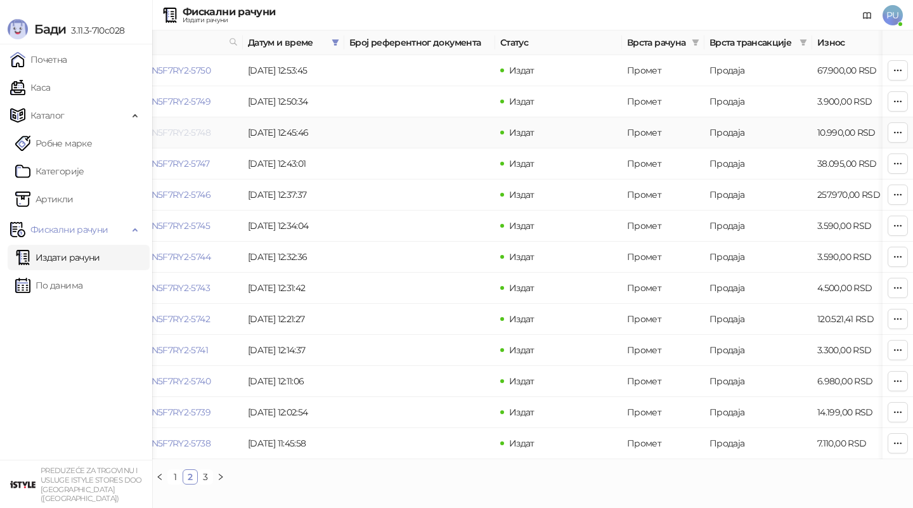
click at [188, 134] on link "DN5F7RY2-DN5F7RY2-5748" at bounding box center [153, 132] width 113 height 11
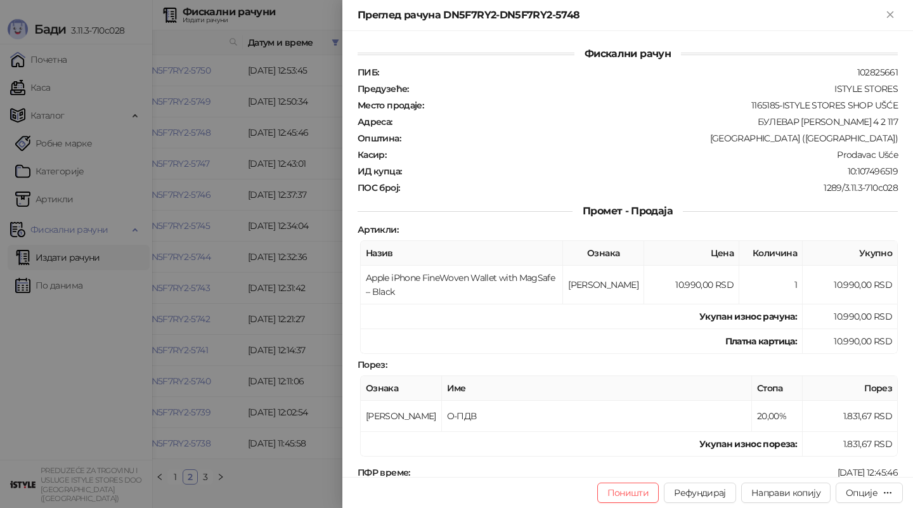
click at [230, 138] on div at bounding box center [456, 254] width 913 height 508
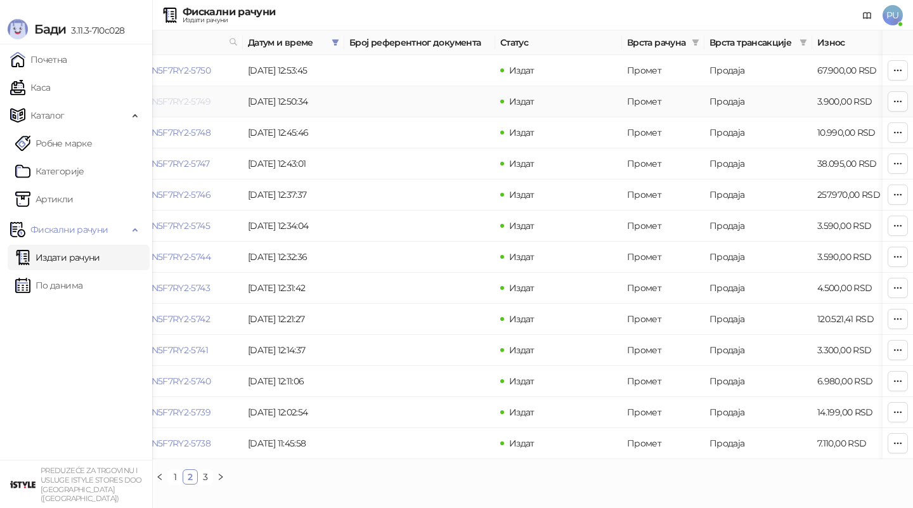
click at [197, 102] on link "DN5F7RY2-DN5F7RY2-5749" at bounding box center [153, 101] width 113 height 11
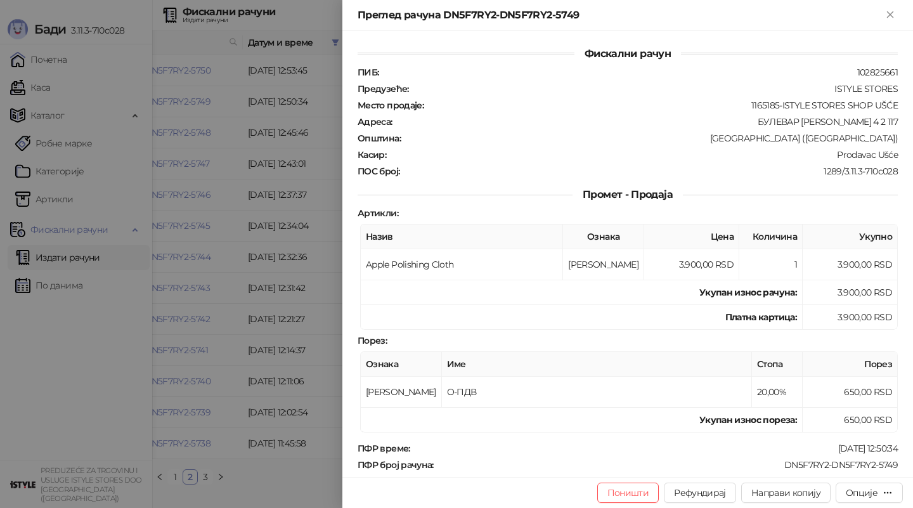
click at [240, 133] on div at bounding box center [456, 254] width 913 height 508
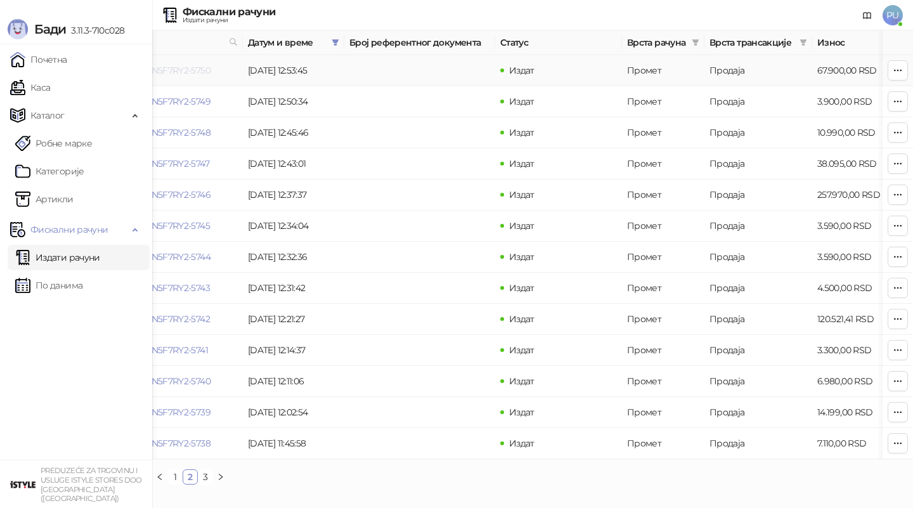
click at [195, 70] on link "DN5F7RY2-DN5F7RY2-5750" at bounding box center [153, 70] width 113 height 11
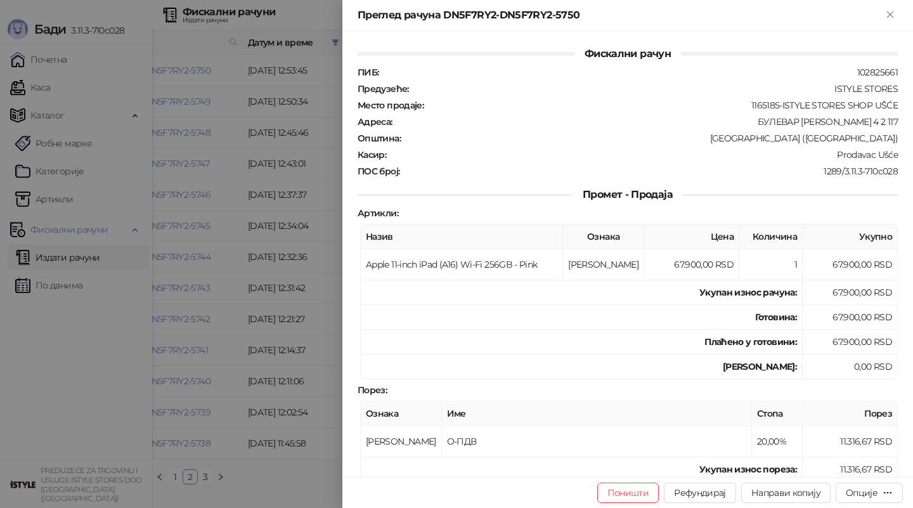
click at [222, 212] on div at bounding box center [456, 254] width 913 height 508
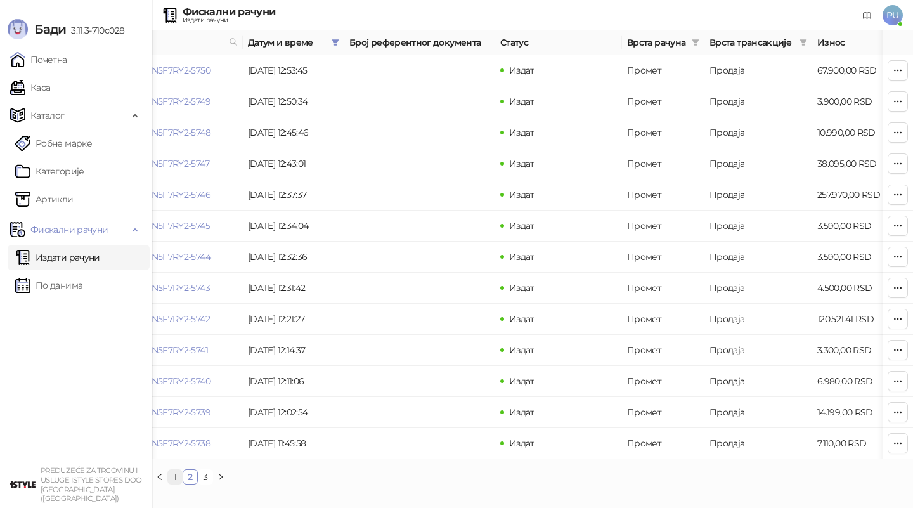
click at [179, 476] on link "1" at bounding box center [175, 477] width 14 height 14
click at [190, 446] on link "DN5F7RY2-DN5F7RY2-5751" at bounding box center [152, 443] width 111 height 11
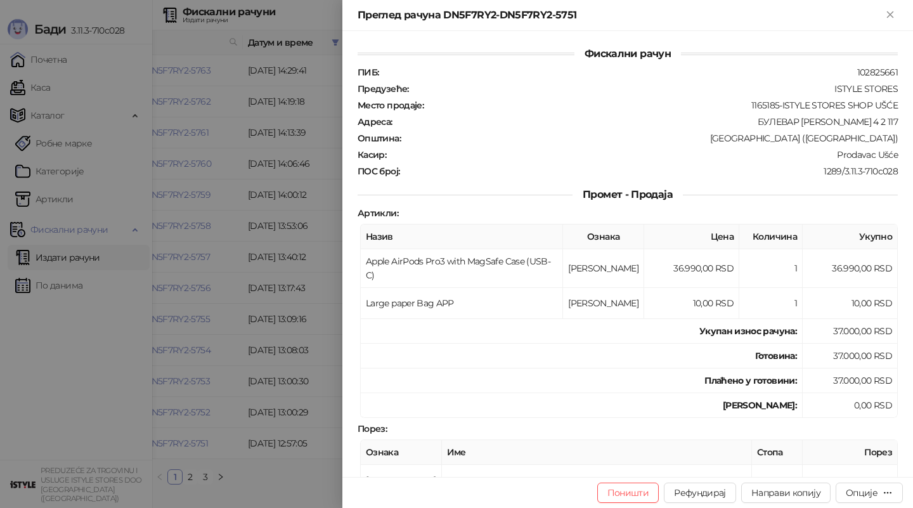
click at [175, 370] on div at bounding box center [456, 254] width 913 height 508
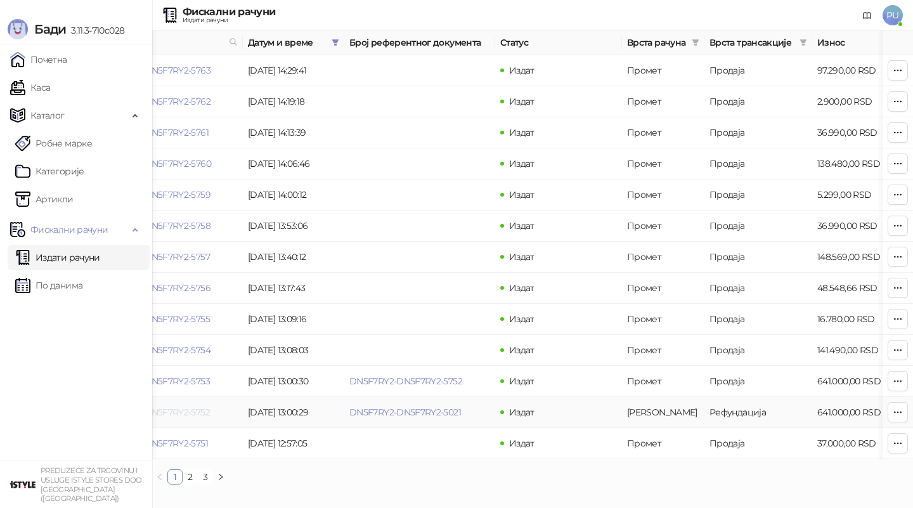
click at [195, 412] on link "DN5F7RY2-DN5F7RY2-5752" at bounding box center [153, 411] width 113 height 11
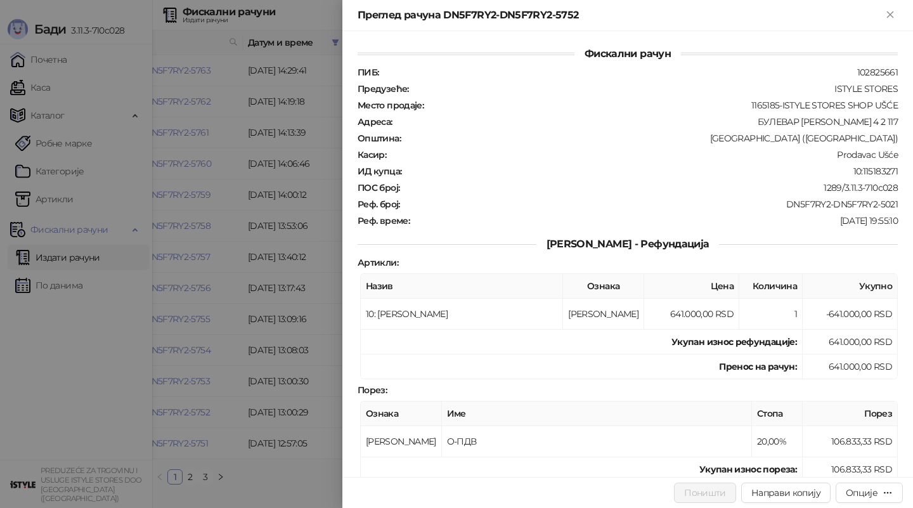
click at [275, 315] on div at bounding box center [456, 254] width 913 height 508
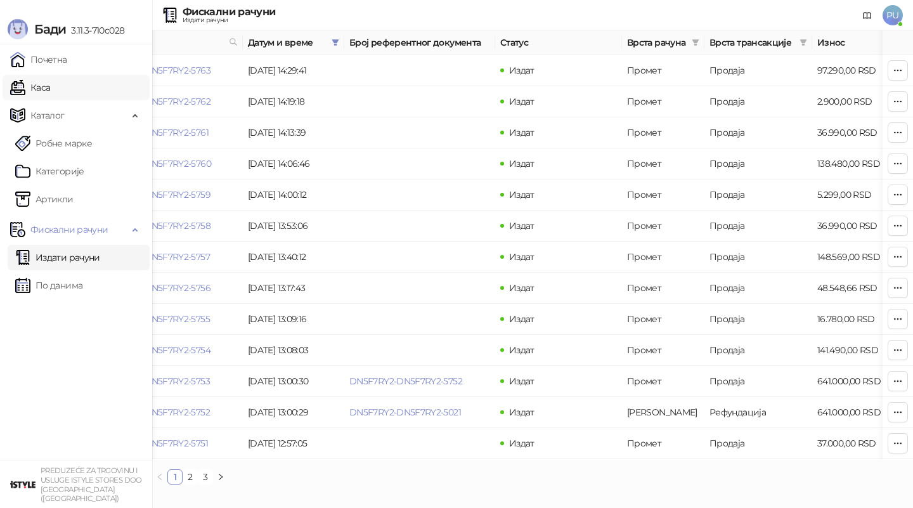
click at [50, 85] on link "Каса" at bounding box center [30, 87] width 40 height 25
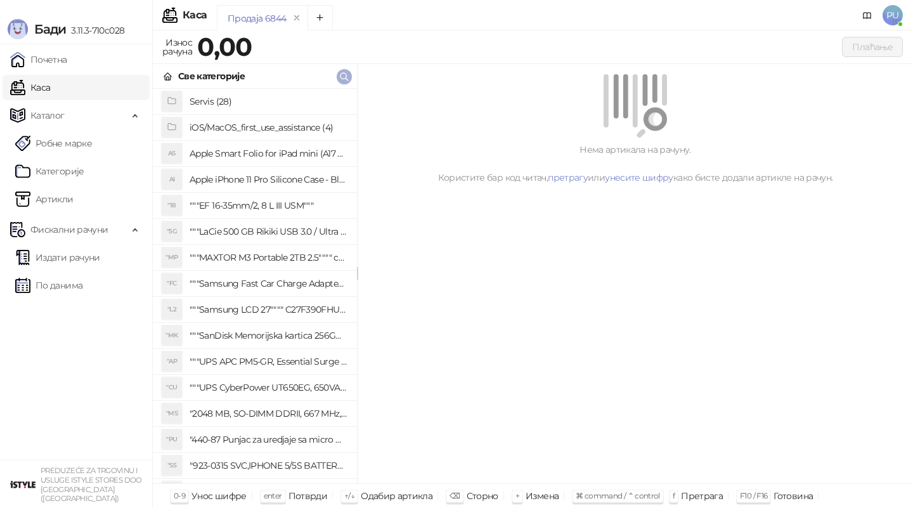
click at [349, 74] on icon "button" at bounding box center [344, 77] width 10 height 10
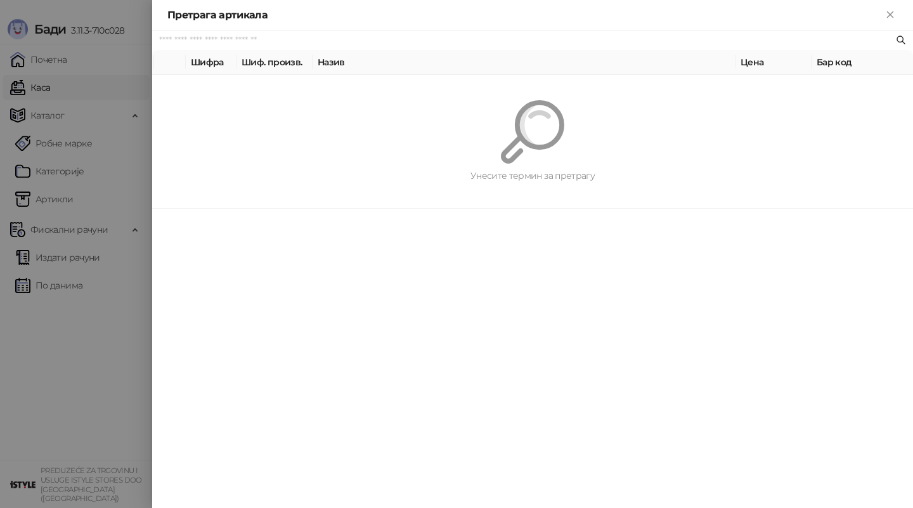
paste input "*******"
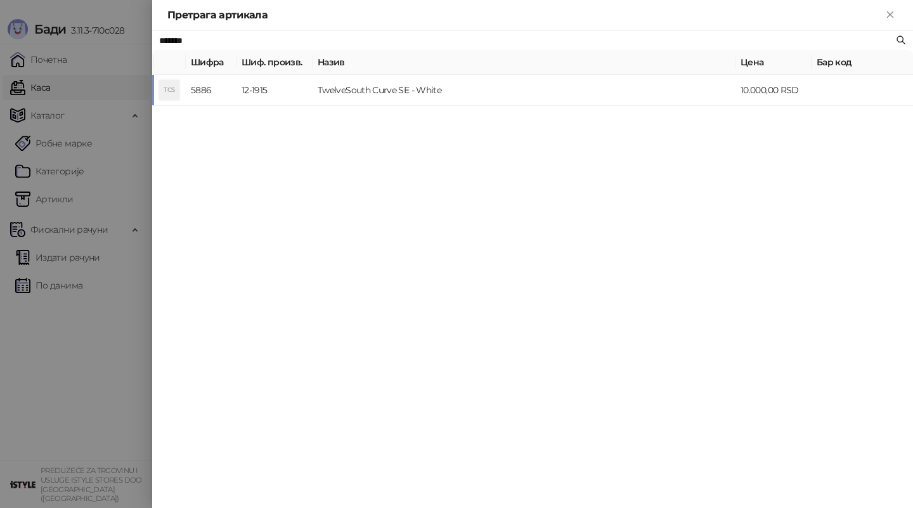
type input "*******"
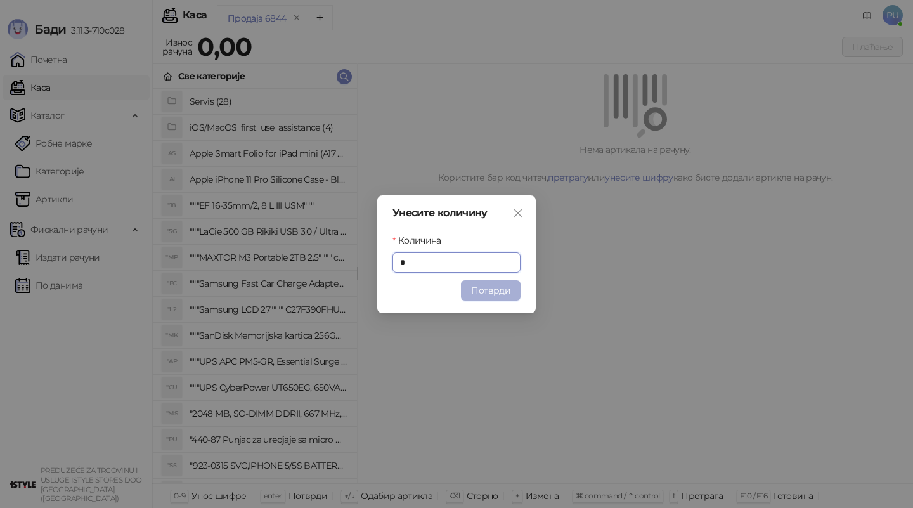
click at [506, 283] on button "Потврди" at bounding box center [491, 290] width 60 height 20
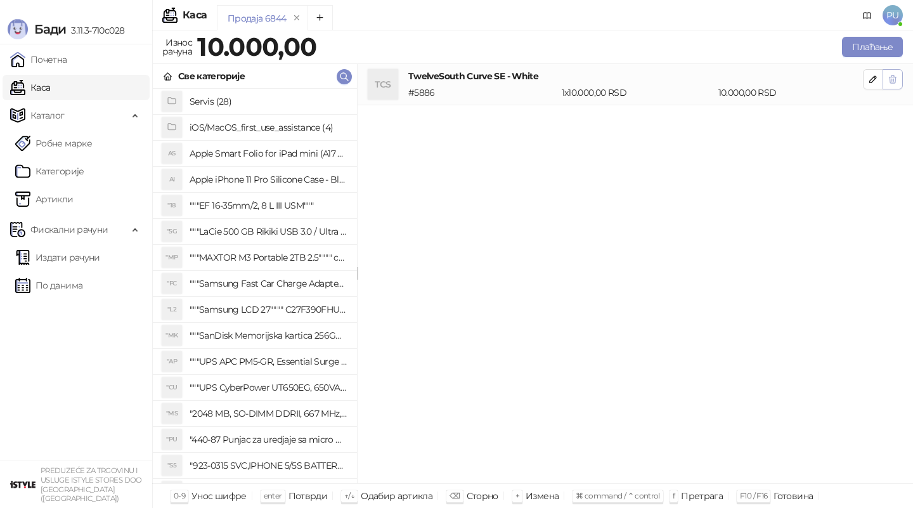
click at [893, 78] on icon "button" at bounding box center [893, 79] width 10 height 10
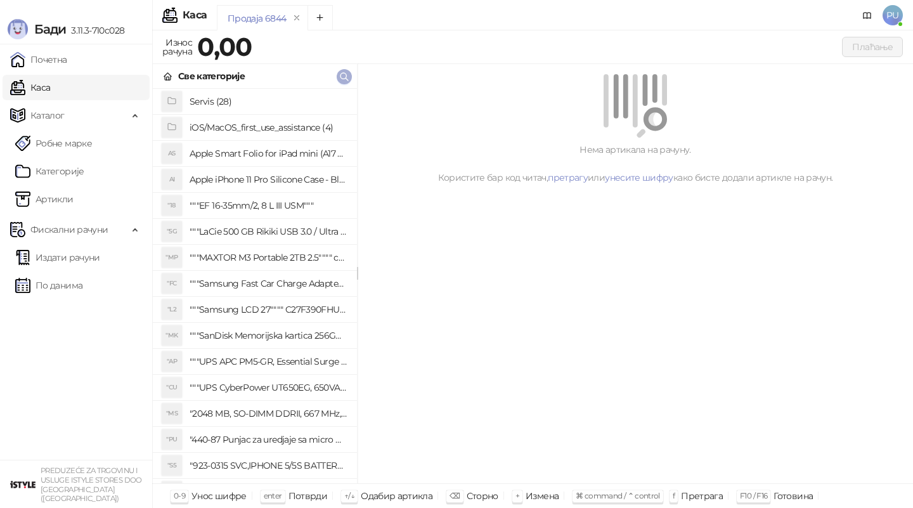
click at [345, 79] on icon "button" at bounding box center [344, 77] width 10 height 10
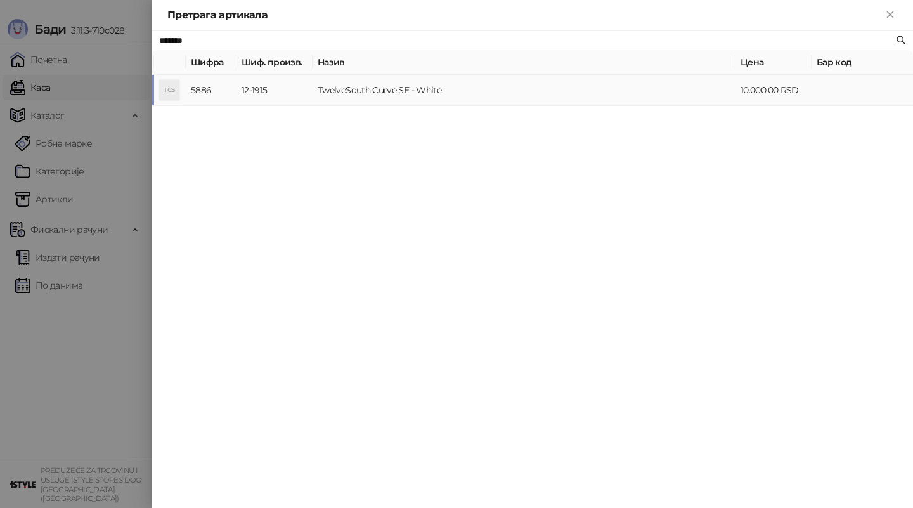
click at [420, 93] on td "TwelveSouth Curve SE - White" at bounding box center [524, 90] width 423 height 31
click at [420, 93] on body "[PERSON_NAME] 3.11.3-710c028 Почетна Каса Каталог Робне марке Категорије Артикл…" at bounding box center [456, 254] width 913 height 508
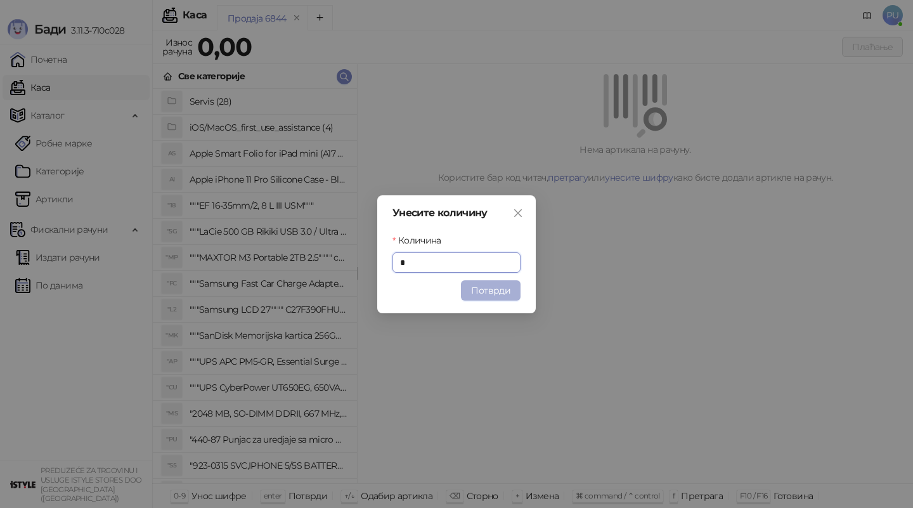
click at [502, 290] on button "Потврди" at bounding box center [491, 290] width 60 height 20
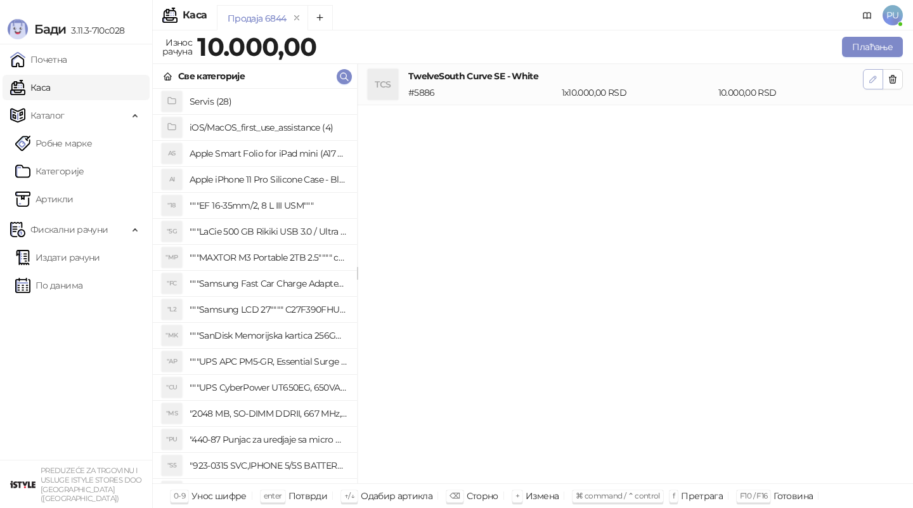
click at [866, 78] on button "button" at bounding box center [873, 79] width 20 height 20
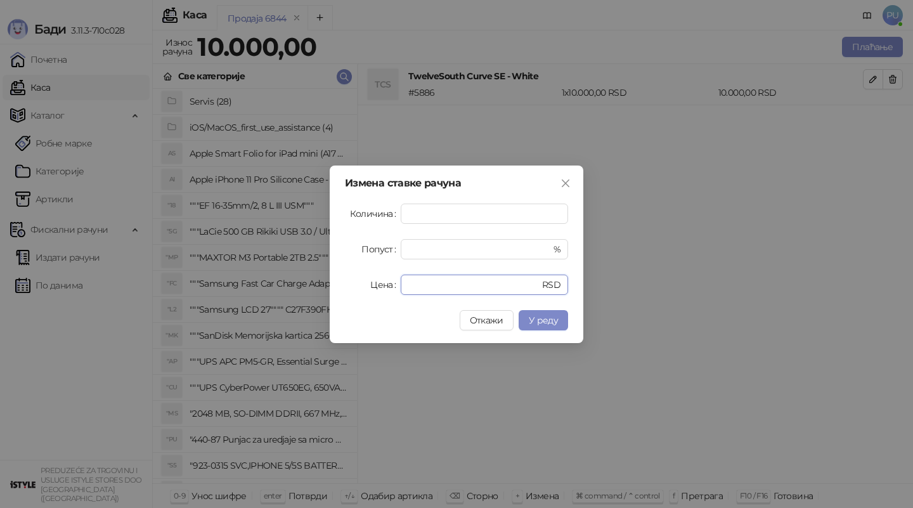
drag, startPoint x: 465, startPoint y: 282, endPoint x: 346, endPoint y: 282, distance: 119.8
click at [346, 282] on div "Цена ***** RSD" at bounding box center [456, 285] width 223 height 20
type input "*****"
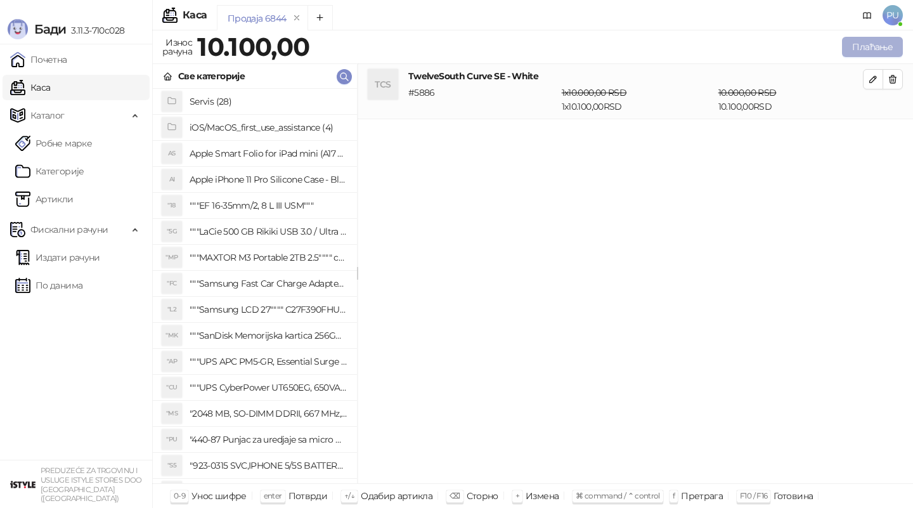
click at [864, 49] on button "Плаћање" at bounding box center [872, 47] width 61 height 20
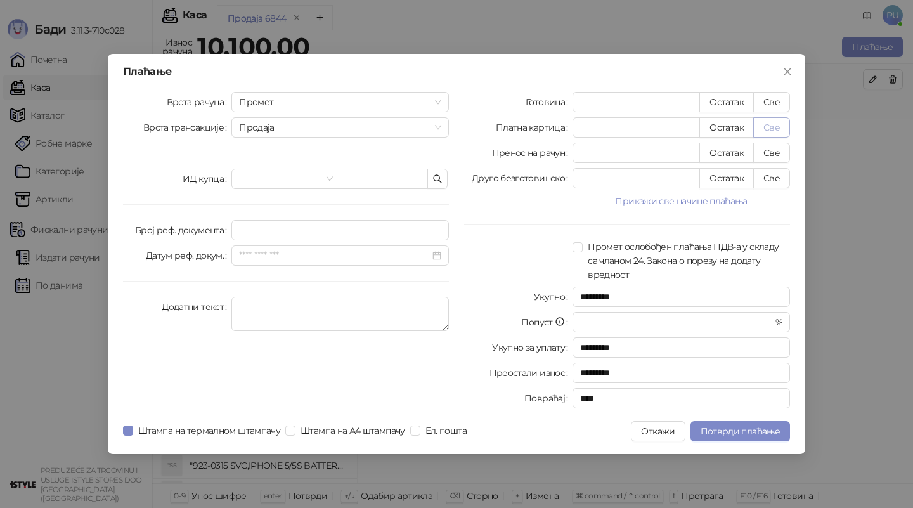
click at [773, 127] on button "Све" at bounding box center [771, 127] width 37 height 20
type input "*****"
type input "****"
click at [734, 428] on span "Потврди плаћање" at bounding box center [740, 430] width 79 height 11
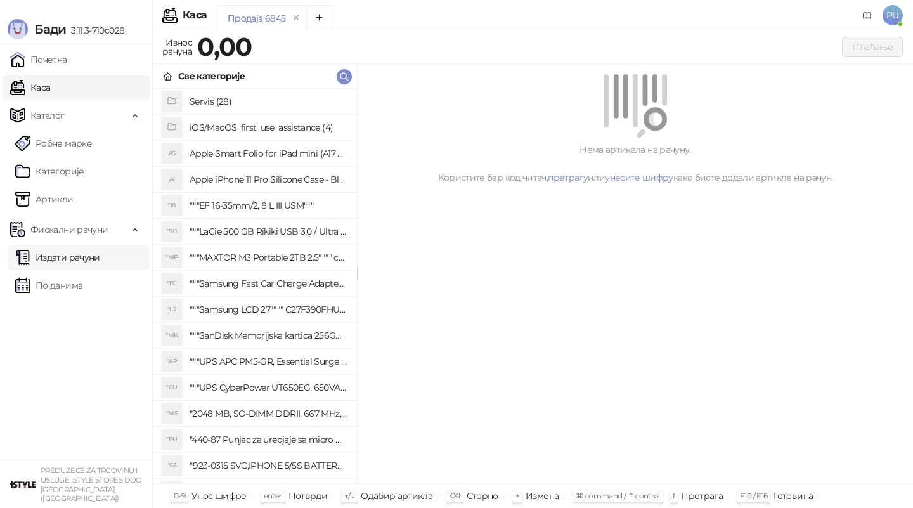
click at [87, 261] on link "Издати рачуни" at bounding box center [57, 257] width 85 height 25
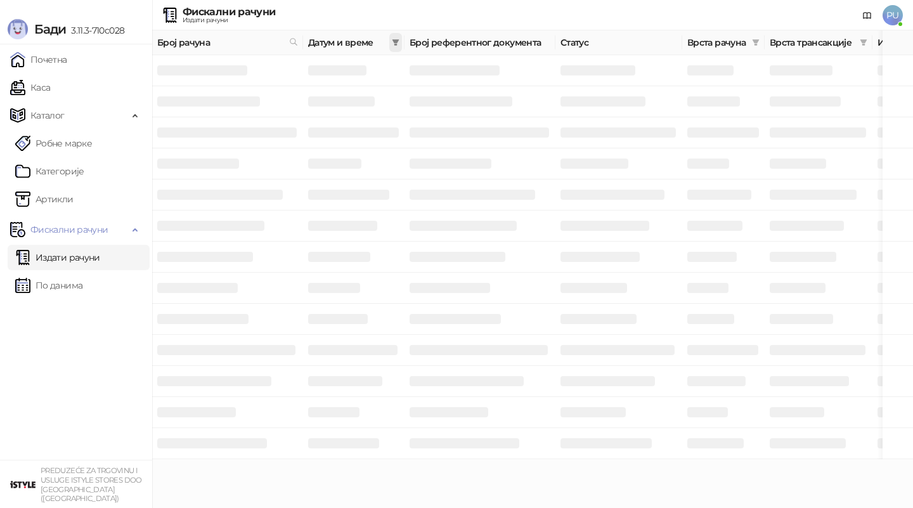
click at [395, 43] on icon "filter" at bounding box center [396, 43] width 8 height 8
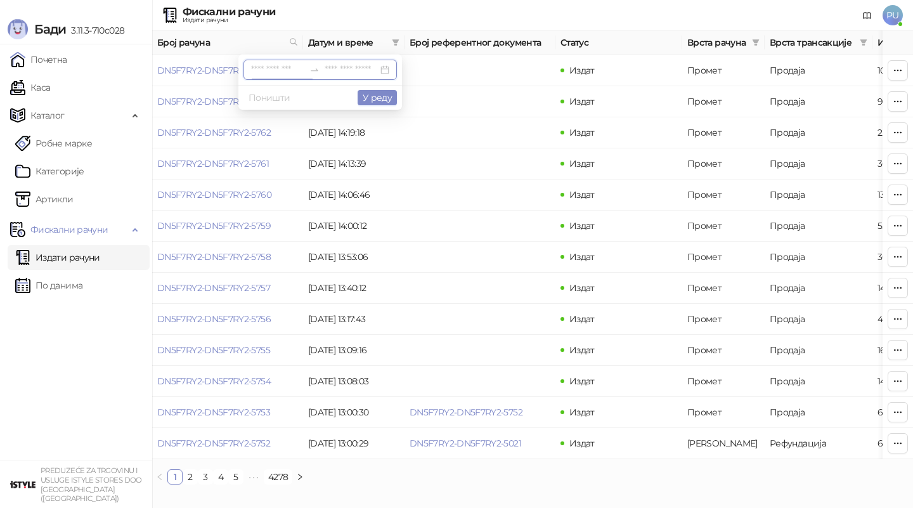
click at [278, 67] on input at bounding box center [277, 70] width 53 height 14
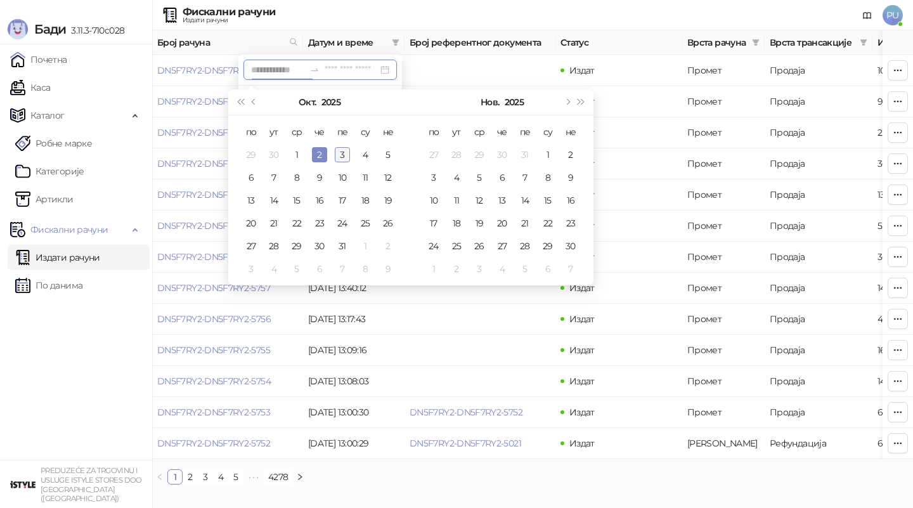
type input "**********"
click at [348, 152] on div "3" at bounding box center [342, 154] width 15 height 15
type input "**********"
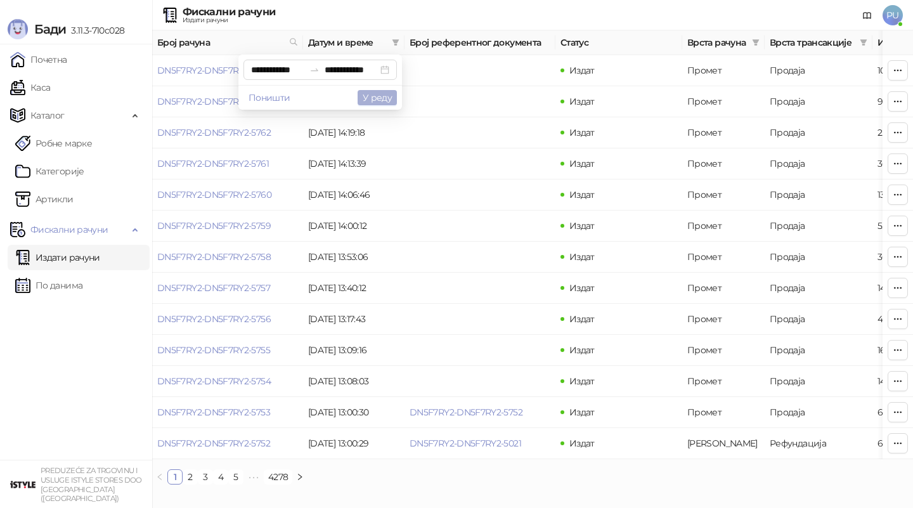
click at [381, 94] on button "У реду" at bounding box center [377, 97] width 39 height 15
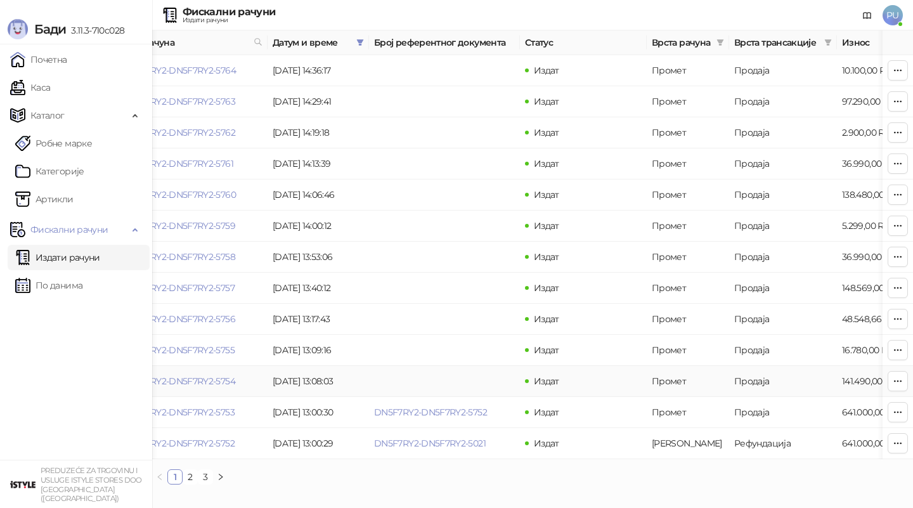
scroll to position [0, 34]
click at [190, 481] on link "2" at bounding box center [190, 477] width 14 height 14
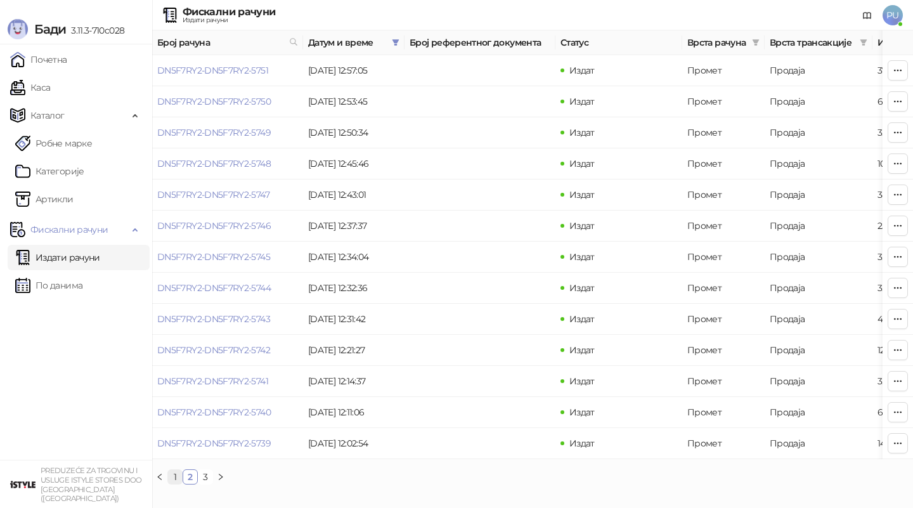
click at [174, 476] on link "1" at bounding box center [175, 477] width 14 height 14
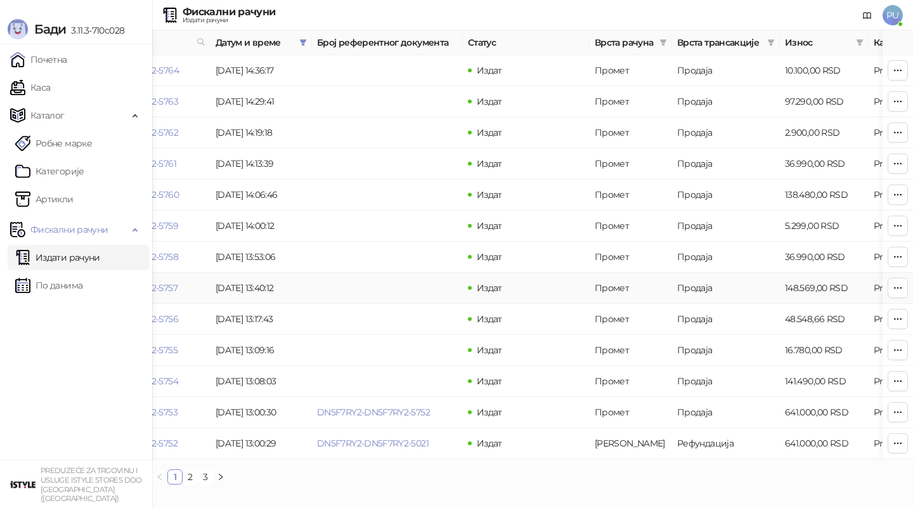
scroll to position [0, 93]
click at [173, 383] on link "DN5F7RY2-DN5F7RY2-5754" at bounding box center [120, 380] width 113 height 11
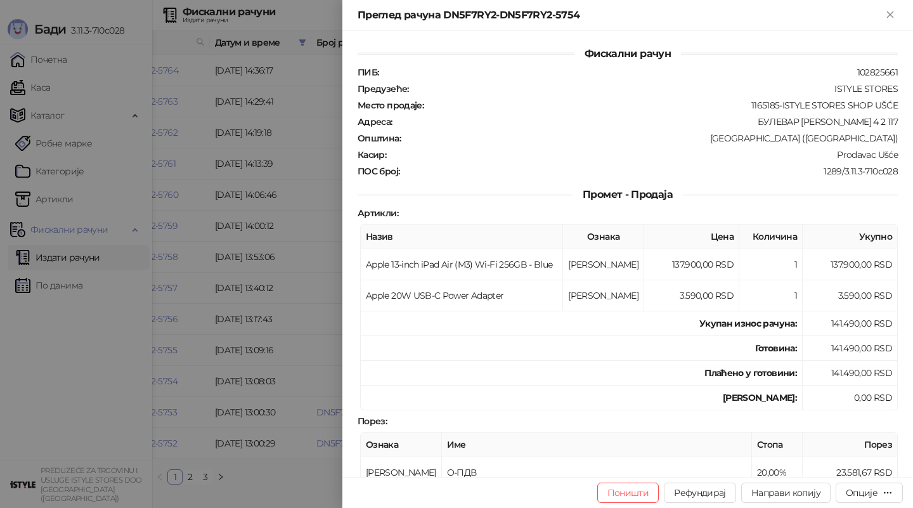
click at [222, 276] on div at bounding box center [456, 254] width 913 height 508
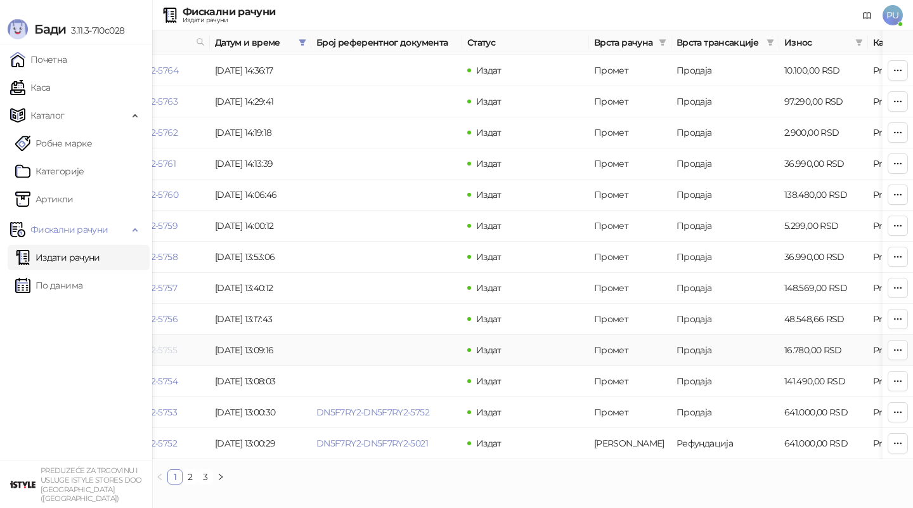
click at [169, 349] on link "DN5F7RY2-DN5F7RY2-5755" at bounding box center [120, 349] width 113 height 11
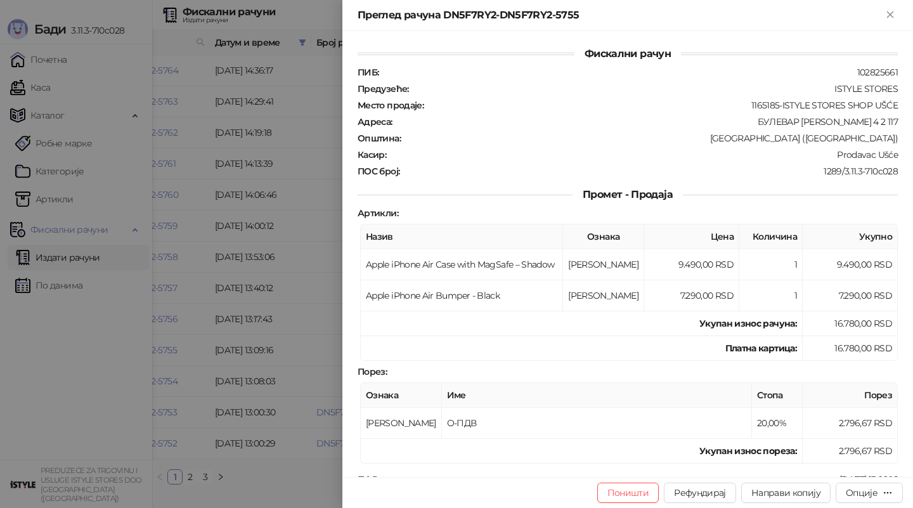
click at [207, 325] on div at bounding box center [456, 254] width 913 height 508
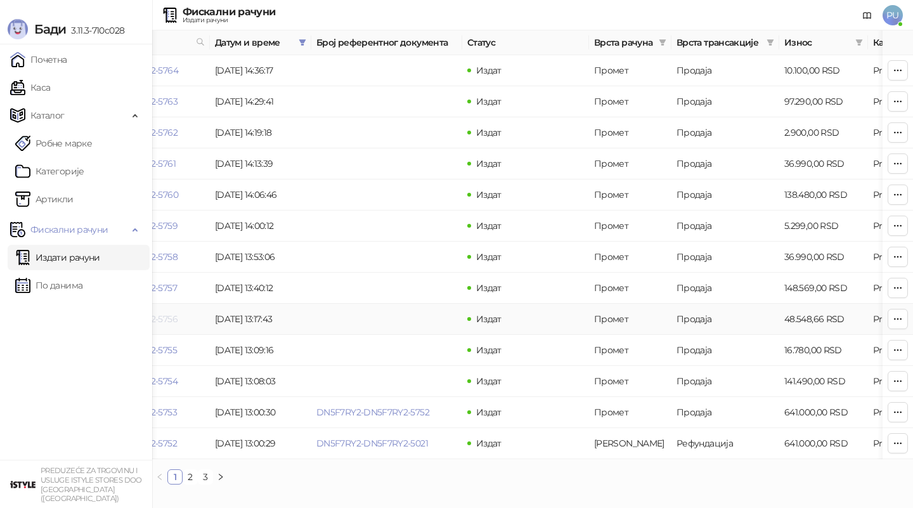
click at [174, 317] on link "DN5F7RY2-DN5F7RY2-5756" at bounding box center [120, 318] width 113 height 11
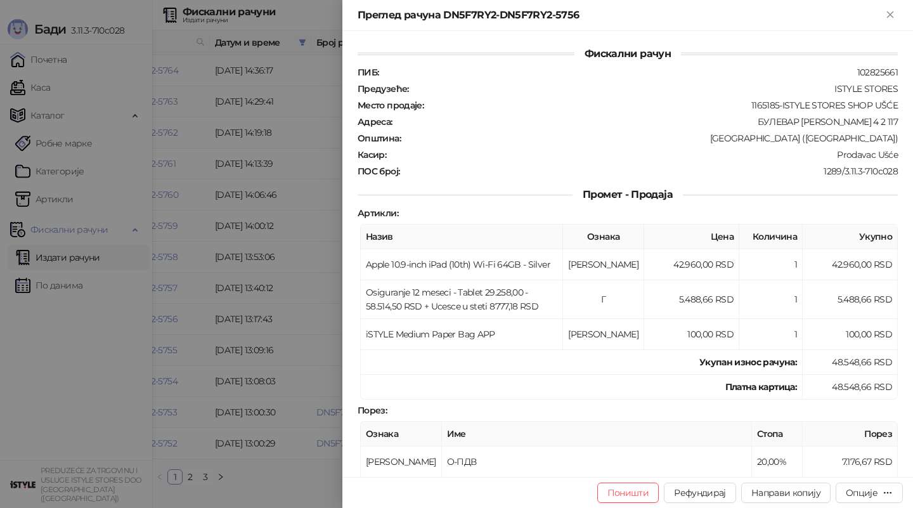
click at [214, 311] on div at bounding box center [456, 254] width 913 height 508
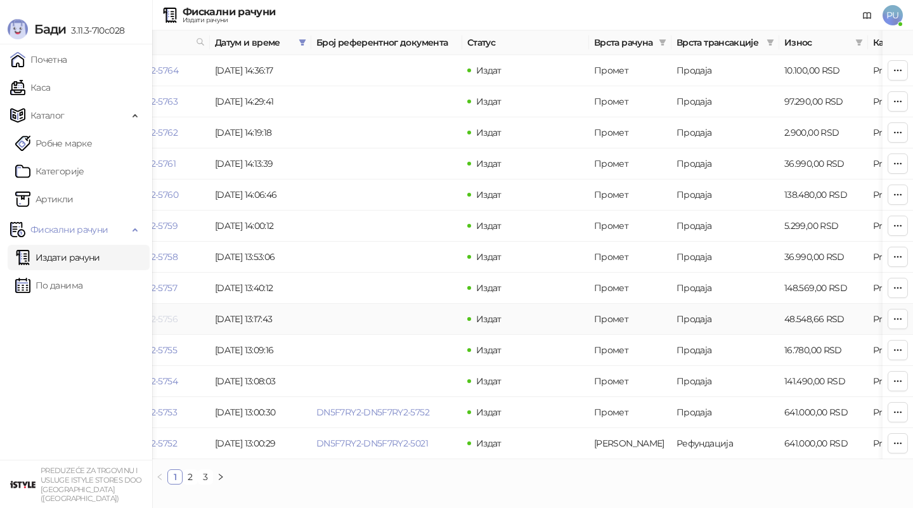
click at [171, 321] on link "DN5F7RY2-DN5F7RY2-5756" at bounding box center [120, 318] width 113 height 11
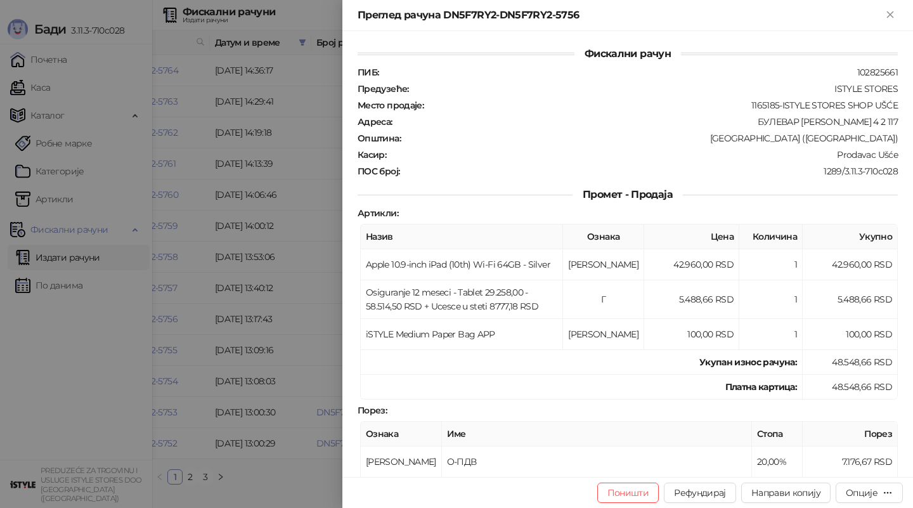
click at [196, 318] on div at bounding box center [456, 254] width 913 height 508
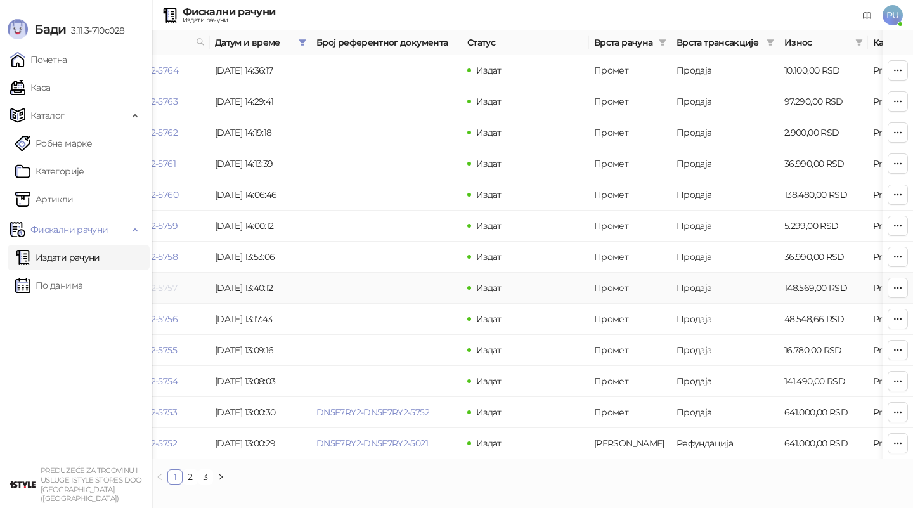
click at [172, 291] on link "DN5F7RY2-DN5F7RY2-5757" at bounding box center [120, 287] width 113 height 11
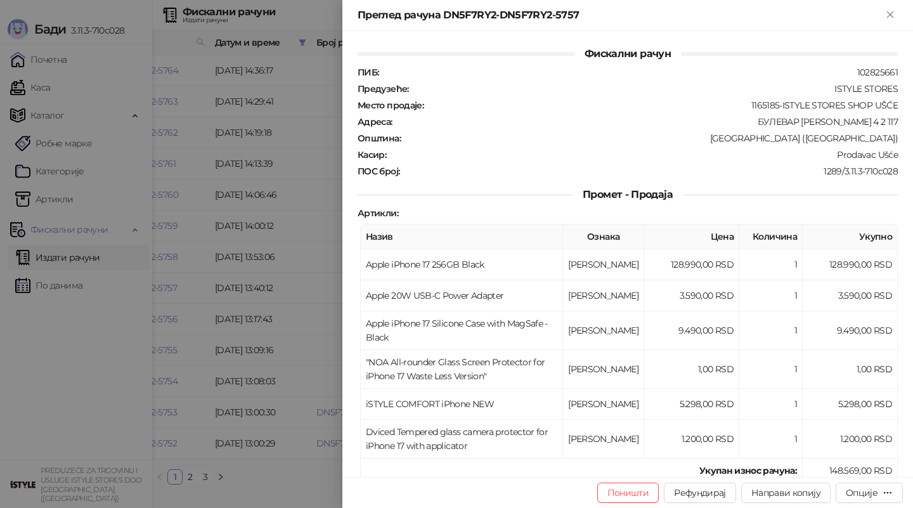
click at [193, 280] on div at bounding box center [456, 254] width 913 height 508
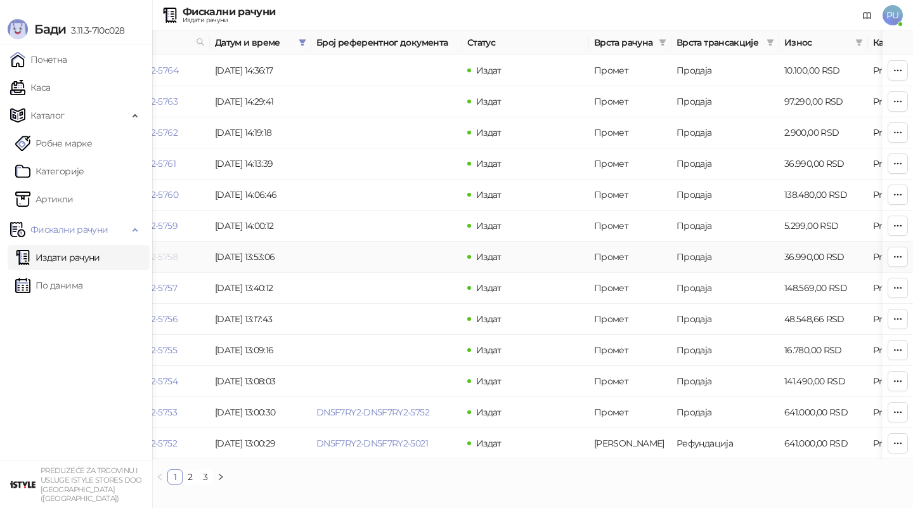
click at [166, 259] on link "DN5F7RY2-DN5F7RY2-5758" at bounding box center [120, 256] width 113 height 11
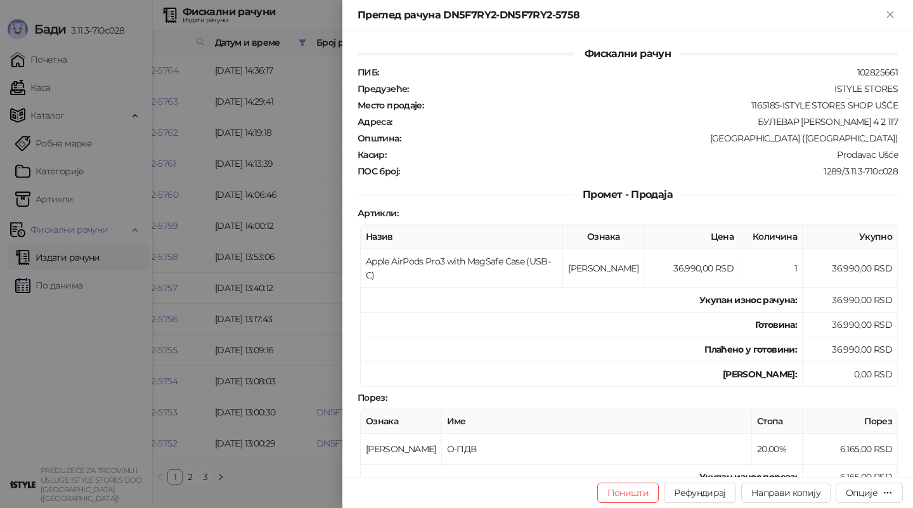
click at [213, 300] on div at bounding box center [456, 254] width 913 height 508
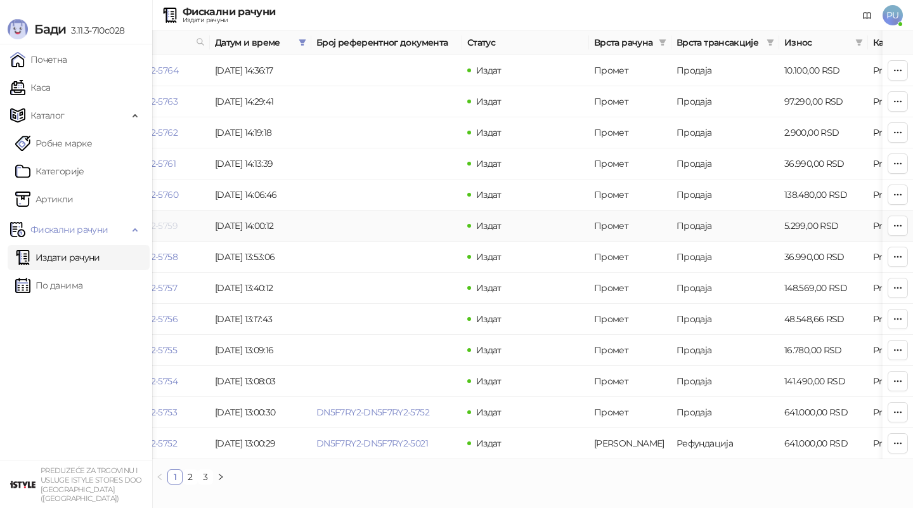
click at [176, 225] on link "DN5F7RY2-DN5F7RY2-5759" at bounding box center [120, 225] width 113 height 11
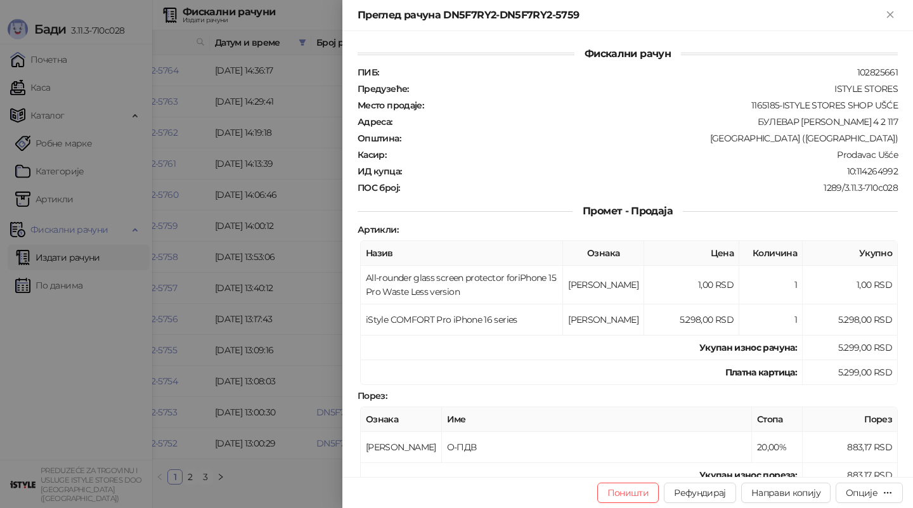
click at [222, 318] on div at bounding box center [456, 254] width 913 height 508
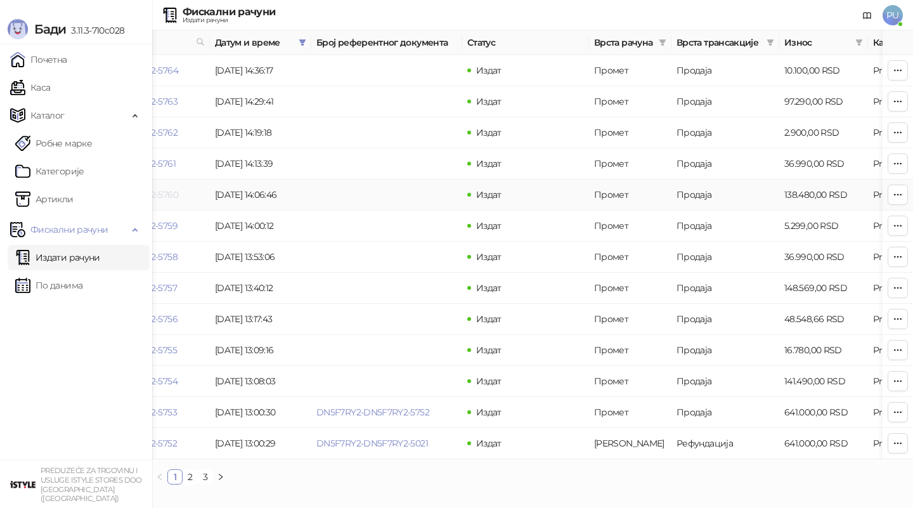
click at [168, 192] on link "DN5F7RY2-DN5F7RY2-5760" at bounding box center [121, 194] width 114 height 11
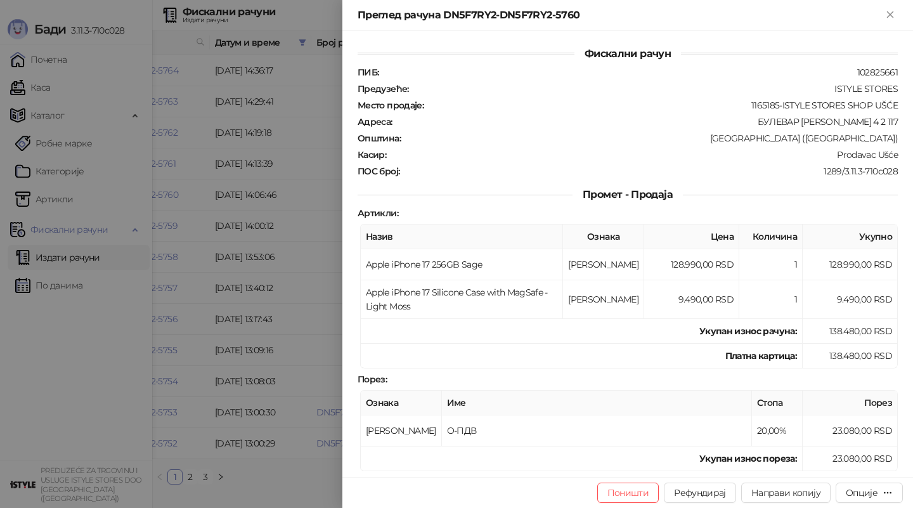
click at [232, 205] on div at bounding box center [456, 254] width 913 height 508
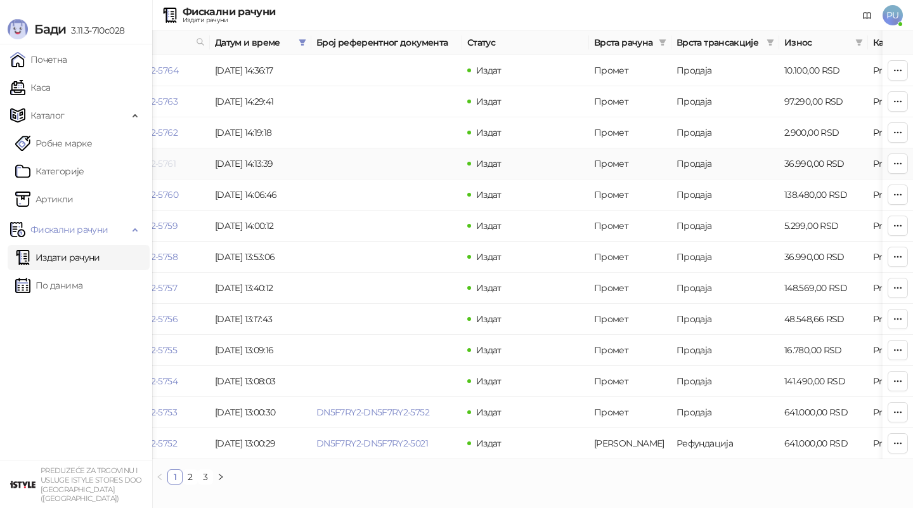
click at [170, 163] on link "DN5F7RY2-DN5F7RY2-5761" at bounding box center [120, 163] width 112 height 11
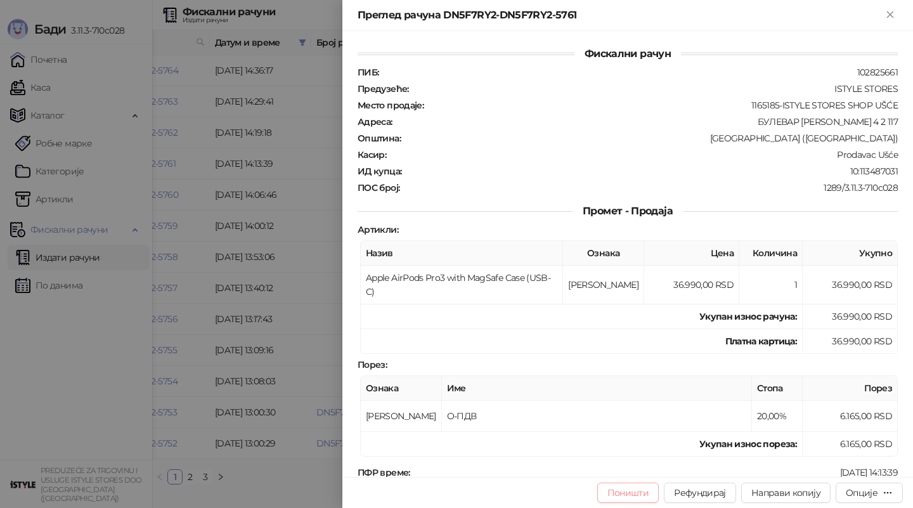
click at [630, 488] on button "Поништи" at bounding box center [628, 493] width 62 height 20
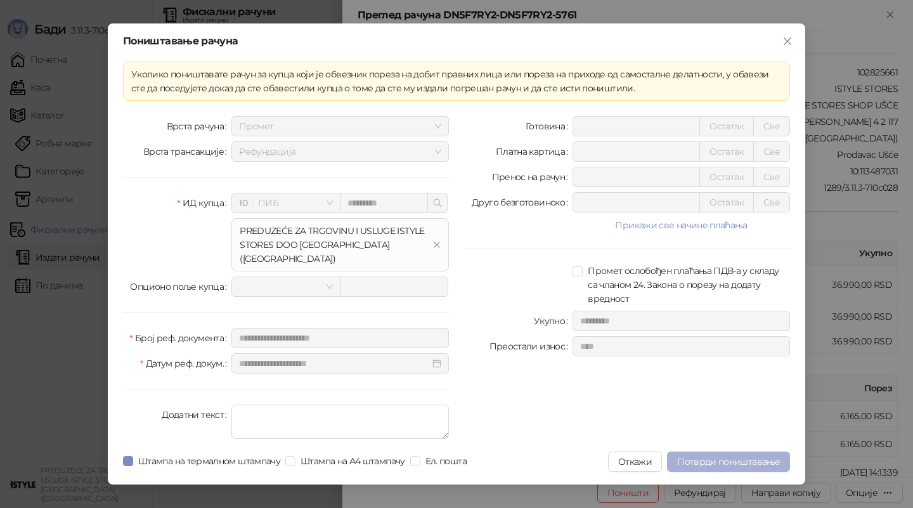
click at [729, 456] on span "Потврди поништавање" at bounding box center [728, 461] width 103 height 11
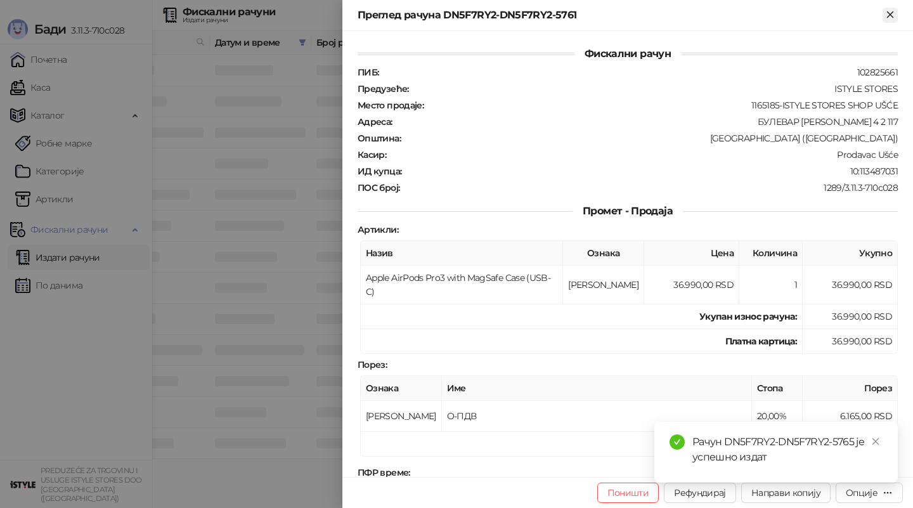
click at [887, 13] on icon "Close" at bounding box center [890, 14] width 11 height 11
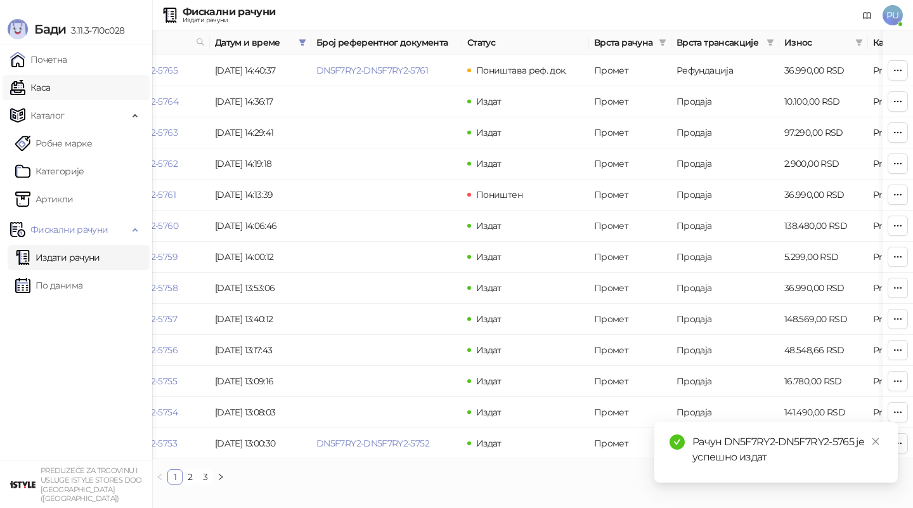
click at [50, 84] on link "Каса" at bounding box center [30, 87] width 40 height 25
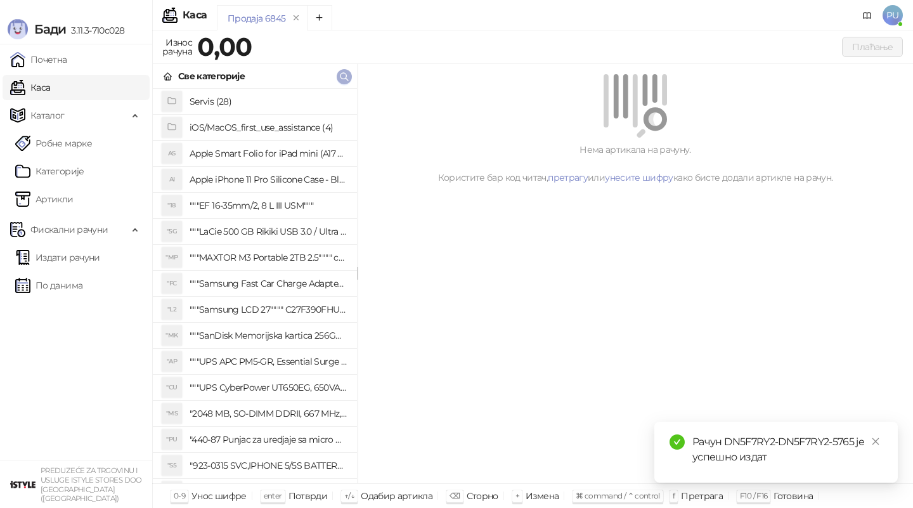
click at [340, 75] on icon "button" at bounding box center [344, 77] width 8 height 8
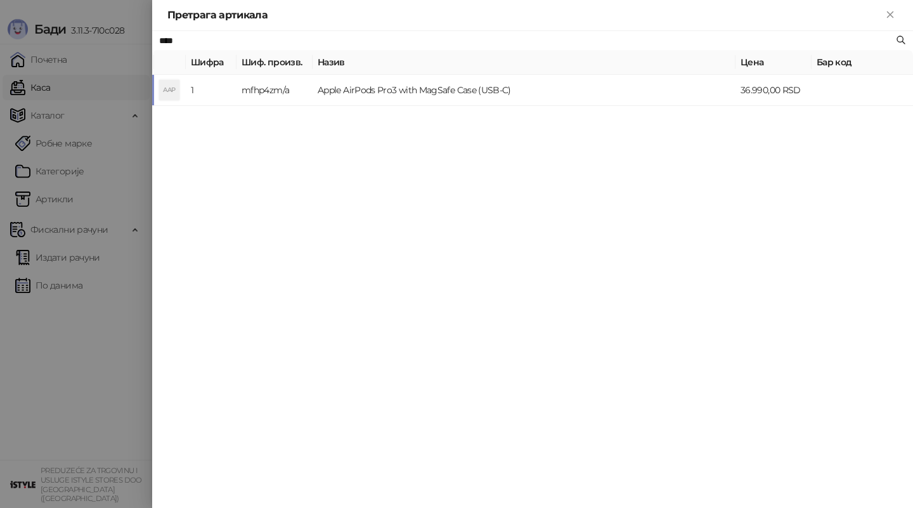
type input "****"
click at [365, 95] on td "Apple AirPods Pro3 with MagSafe Case (USB-C)" at bounding box center [524, 90] width 423 height 31
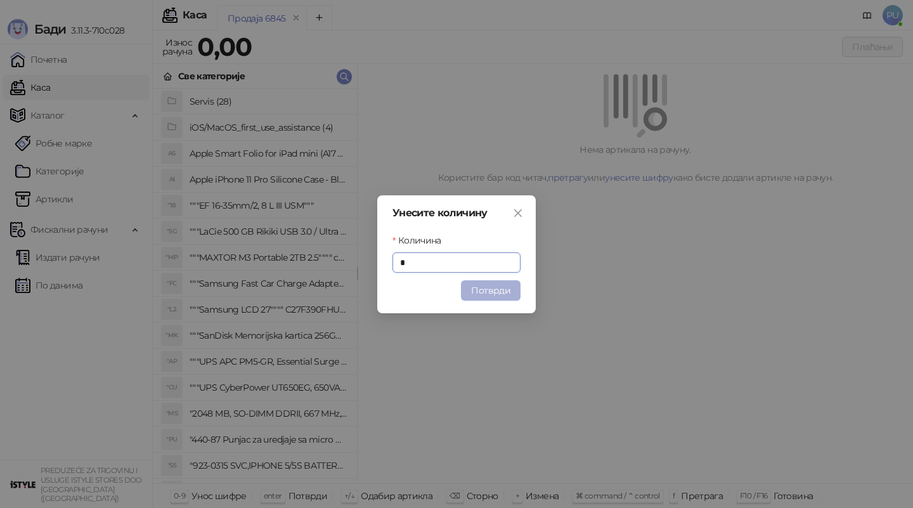
click at [481, 289] on button "Потврди" at bounding box center [491, 290] width 60 height 20
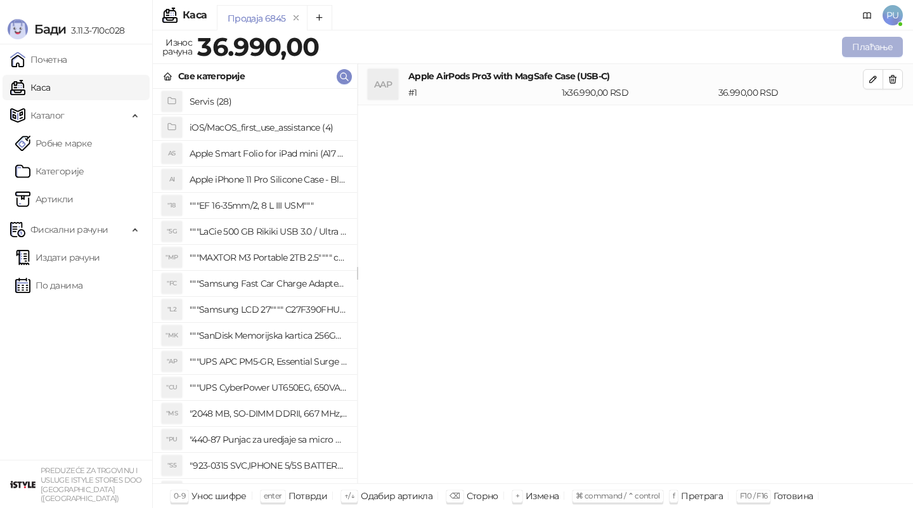
click at [885, 46] on button "Плаћање" at bounding box center [872, 47] width 61 height 20
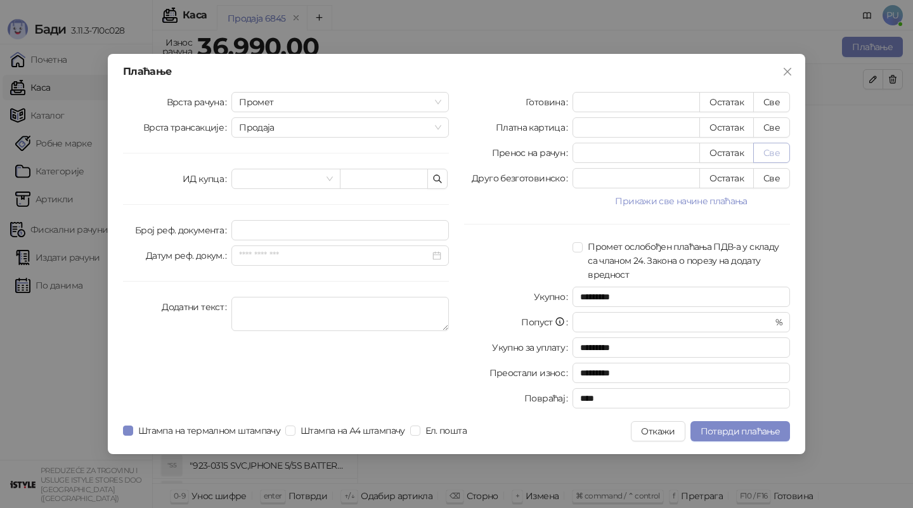
click at [772, 149] on button "Све" at bounding box center [771, 153] width 37 height 20
type input "*****"
type input "****"
click at [247, 170] on input "search" at bounding box center [280, 178] width 82 height 19
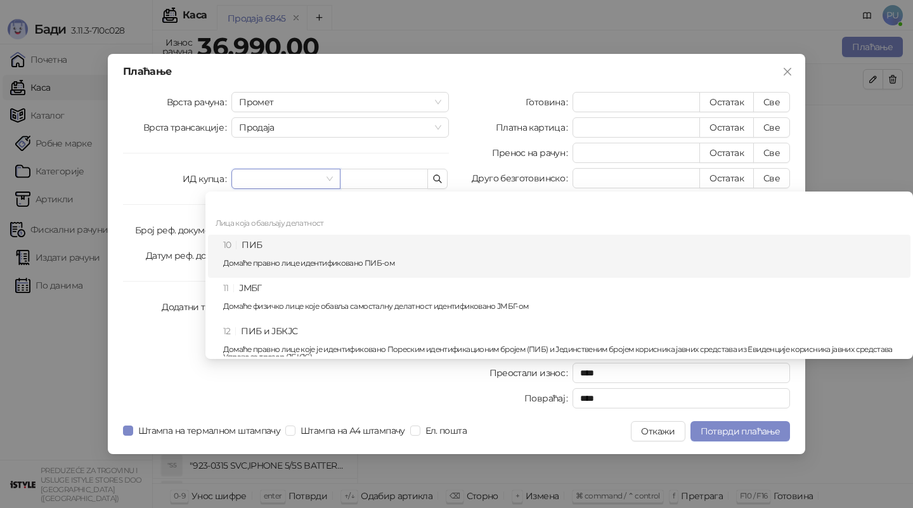
click at [276, 251] on div "10 ПИБ Домаће правно лице идентификовано ПИБ-ом" at bounding box center [563, 256] width 680 height 37
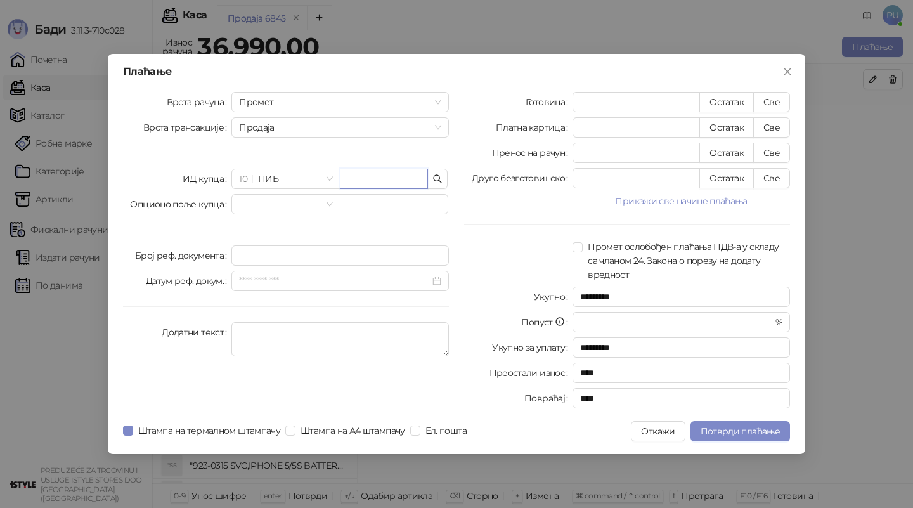
click at [387, 183] on input "text" at bounding box center [384, 179] width 88 height 20
paste input "*********"
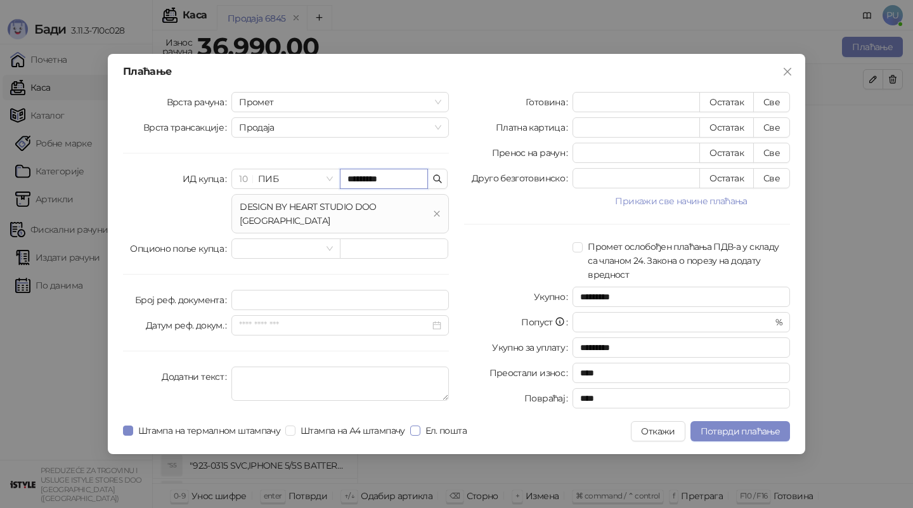
type input "*********"
click at [200, 428] on span "Штампа на термалном штампачу" at bounding box center [209, 431] width 152 height 14
click at [733, 429] on span "Потврди плаћање" at bounding box center [740, 430] width 79 height 11
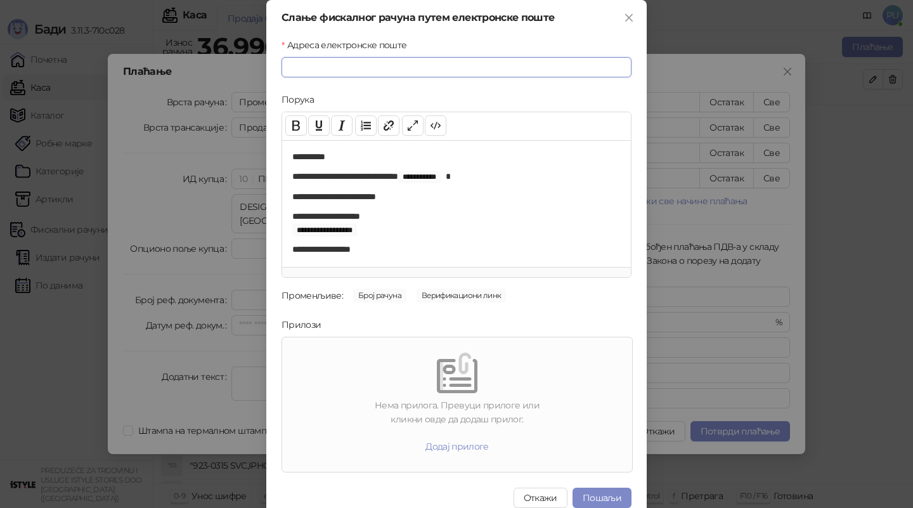
click at [431, 70] on input "Адреса електронске поште" at bounding box center [457, 67] width 350 height 20
paste input "**********"
type input "**********"
click at [603, 493] on button "Пошаљи" at bounding box center [602, 498] width 59 height 20
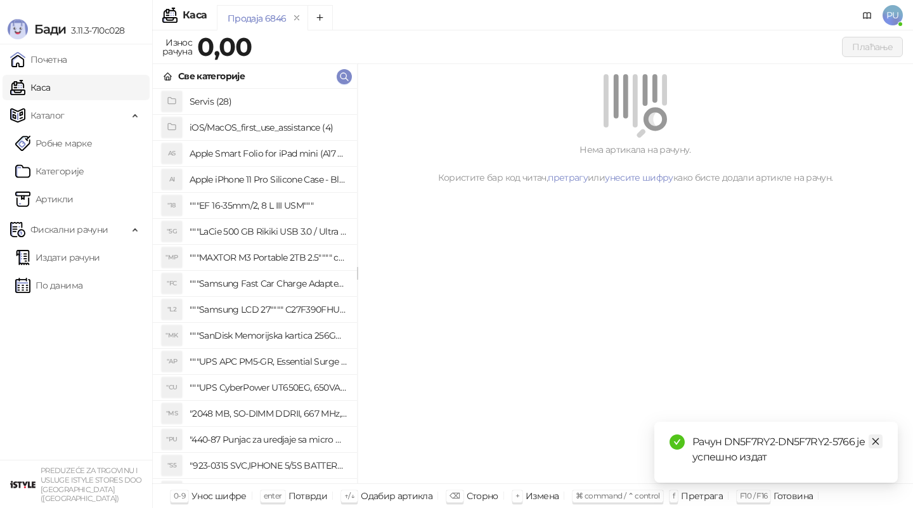
click at [876, 444] on icon "close" at bounding box center [875, 441] width 9 height 9
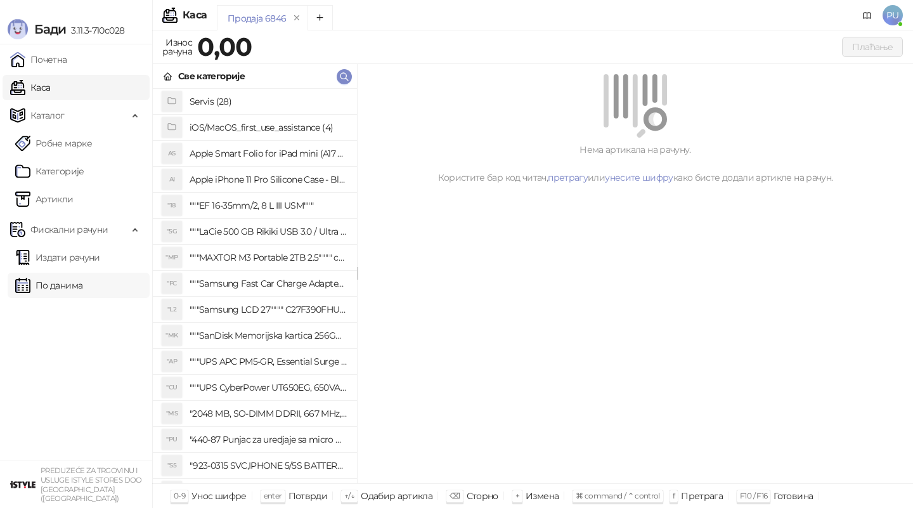
click at [51, 283] on link "По данима" at bounding box center [48, 285] width 67 height 25
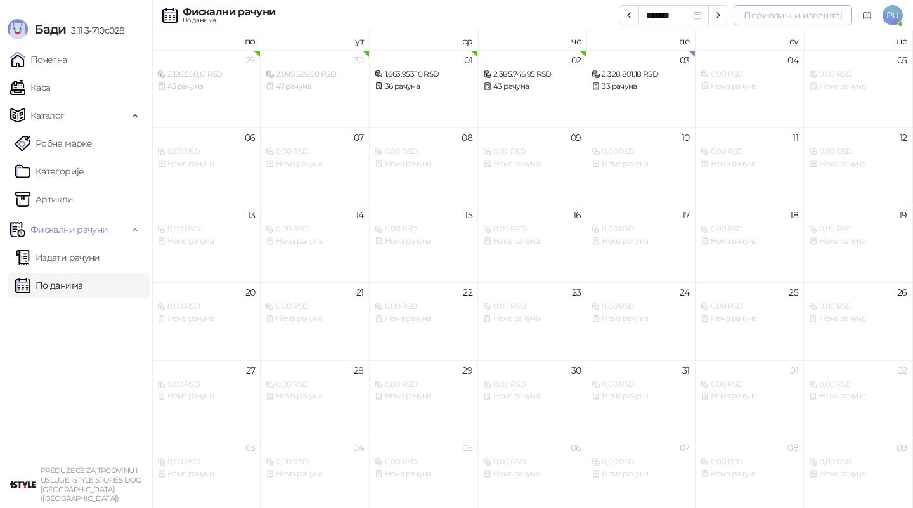
click at [791, 15] on button "Периодични извештај" at bounding box center [793, 15] width 119 height 20
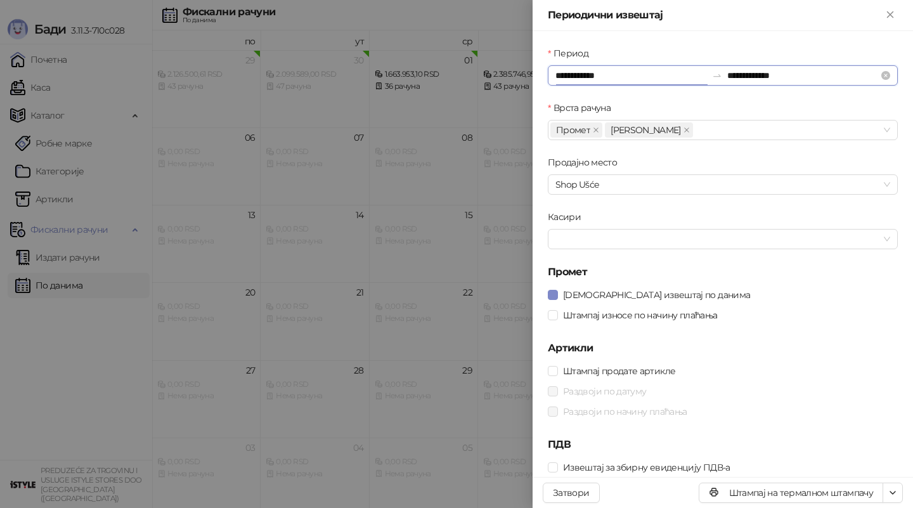
click at [566, 76] on input "**********" at bounding box center [631, 75] width 152 height 14
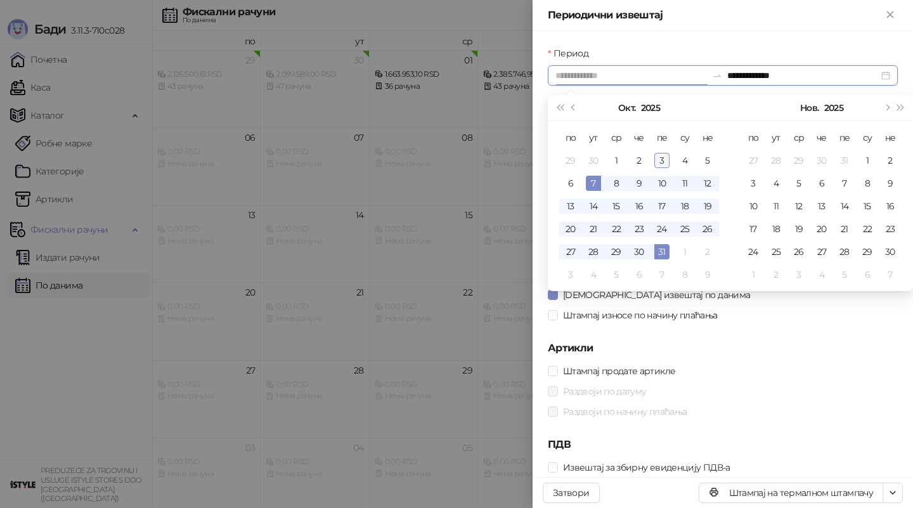
type input "**********"
click at [663, 162] on div "3" at bounding box center [661, 160] width 15 height 15
type input "**********"
